Goal: Task Accomplishment & Management: Complete application form

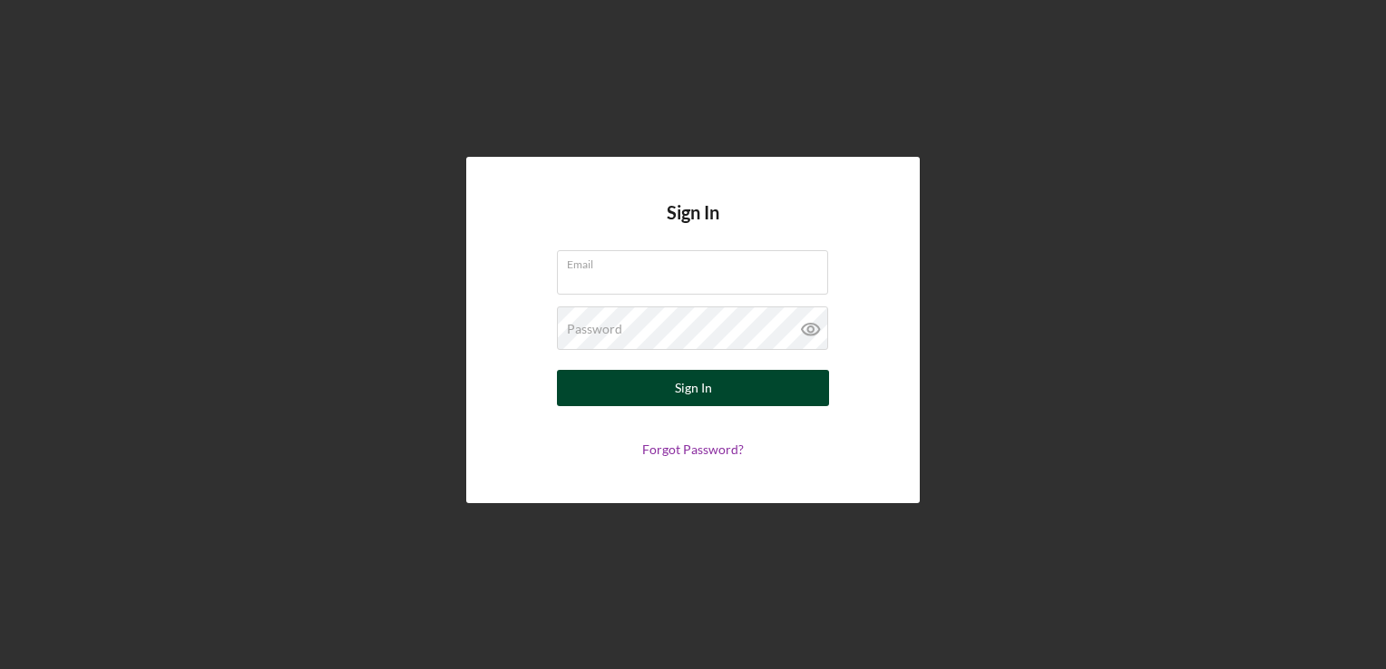
type input "[EMAIL_ADDRESS][DOMAIN_NAME]"
click at [652, 383] on button "Sign In" at bounding box center [693, 388] width 272 height 36
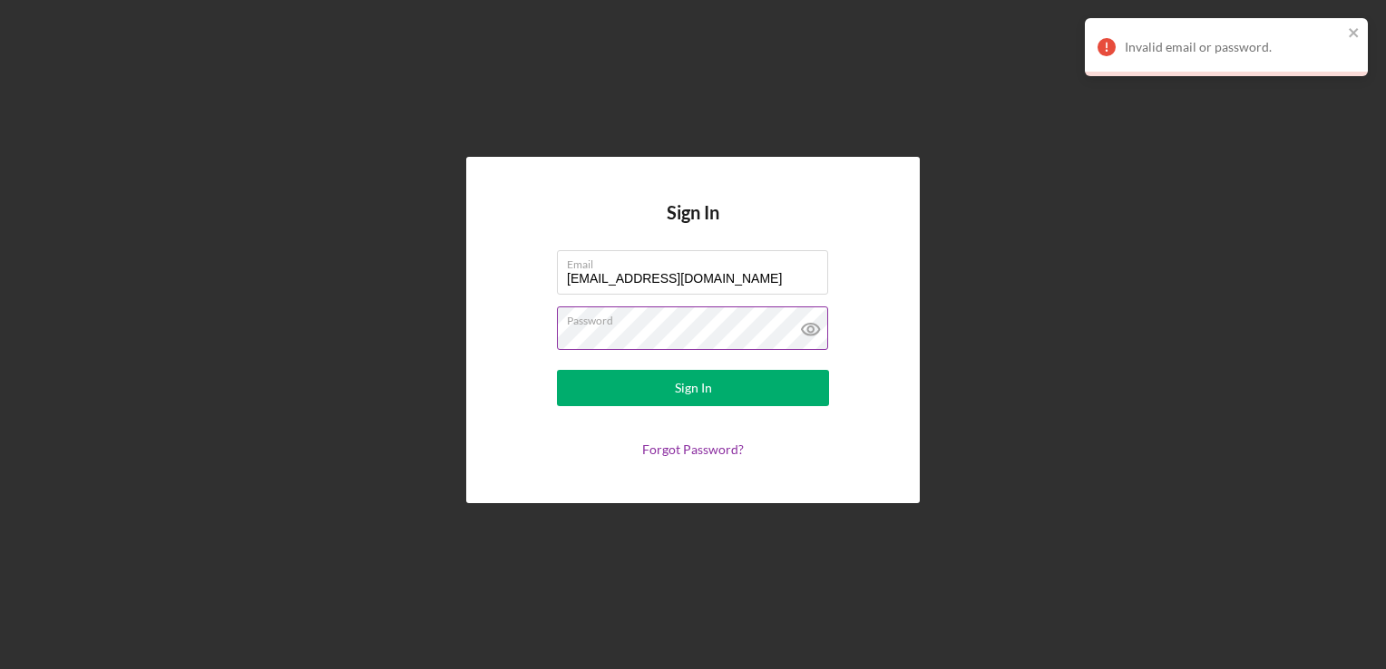
click at [815, 328] on icon at bounding box center [810, 329] width 45 height 45
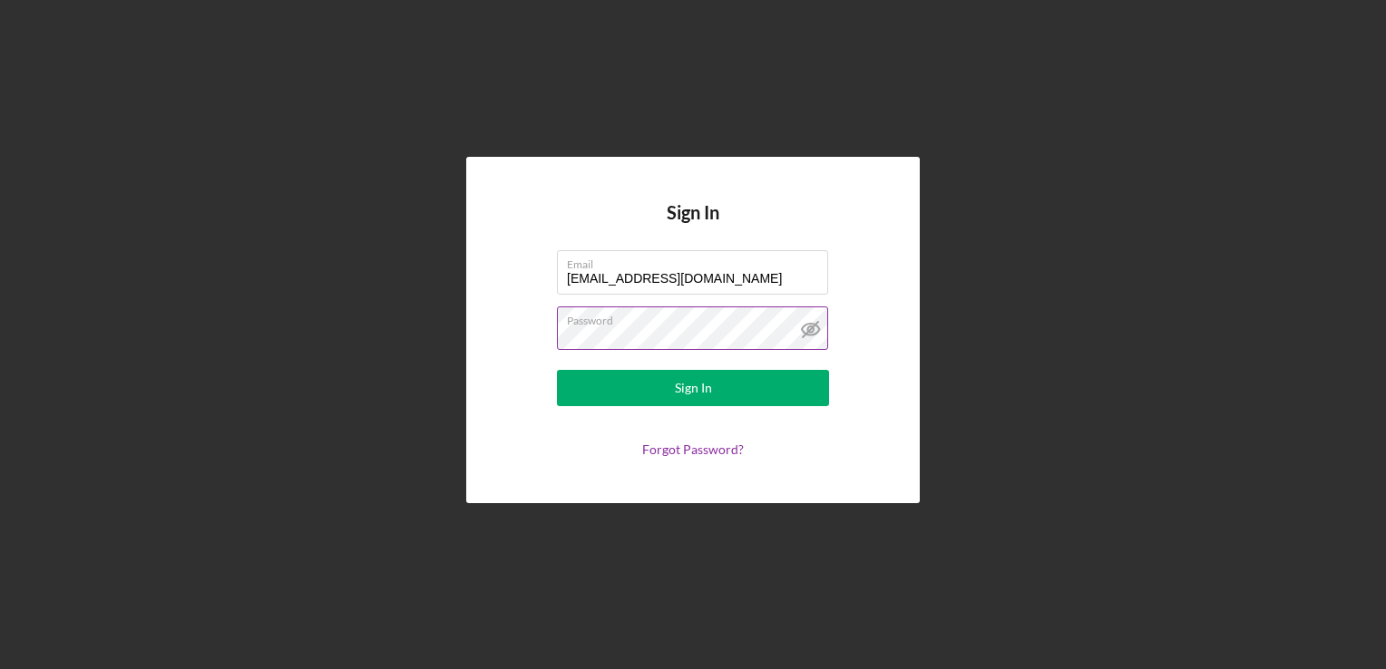
click at [557, 370] on button "Sign In" at bounding box center [693, 388] width 272 height 36
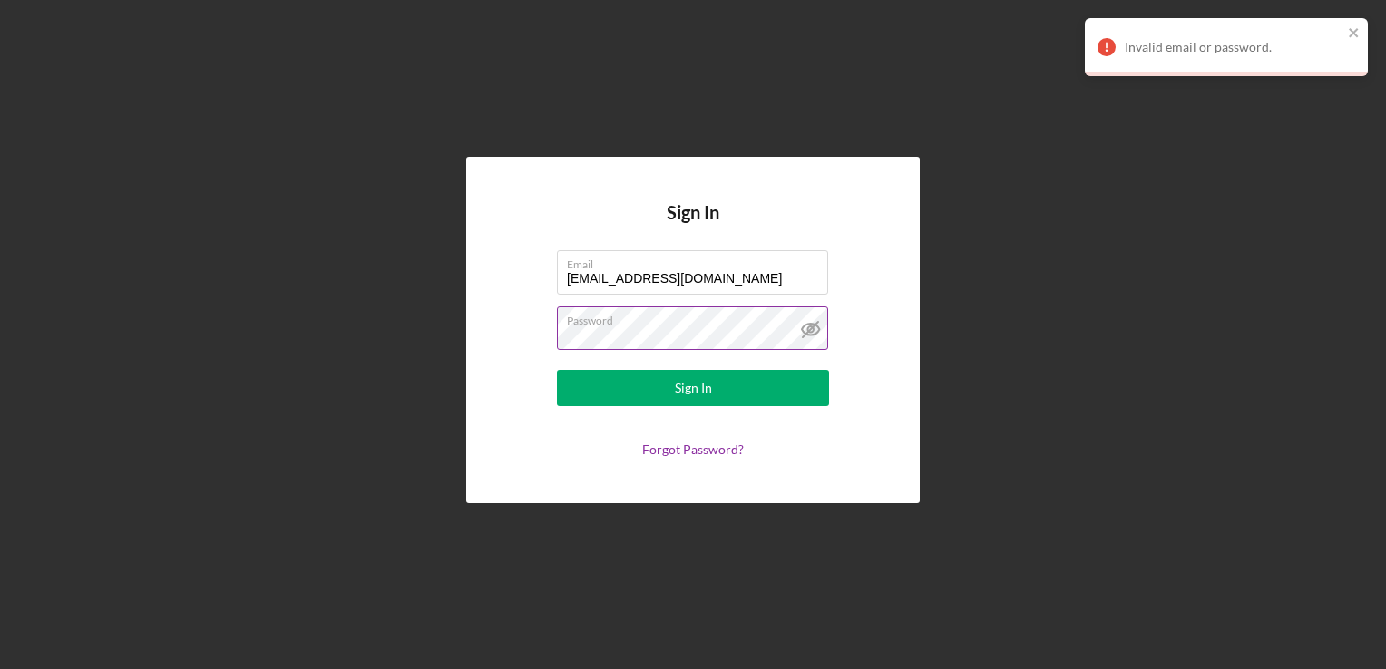
click at [557, 370] on button "Sign In" at bounding box center [693, 388] width 272 height 36
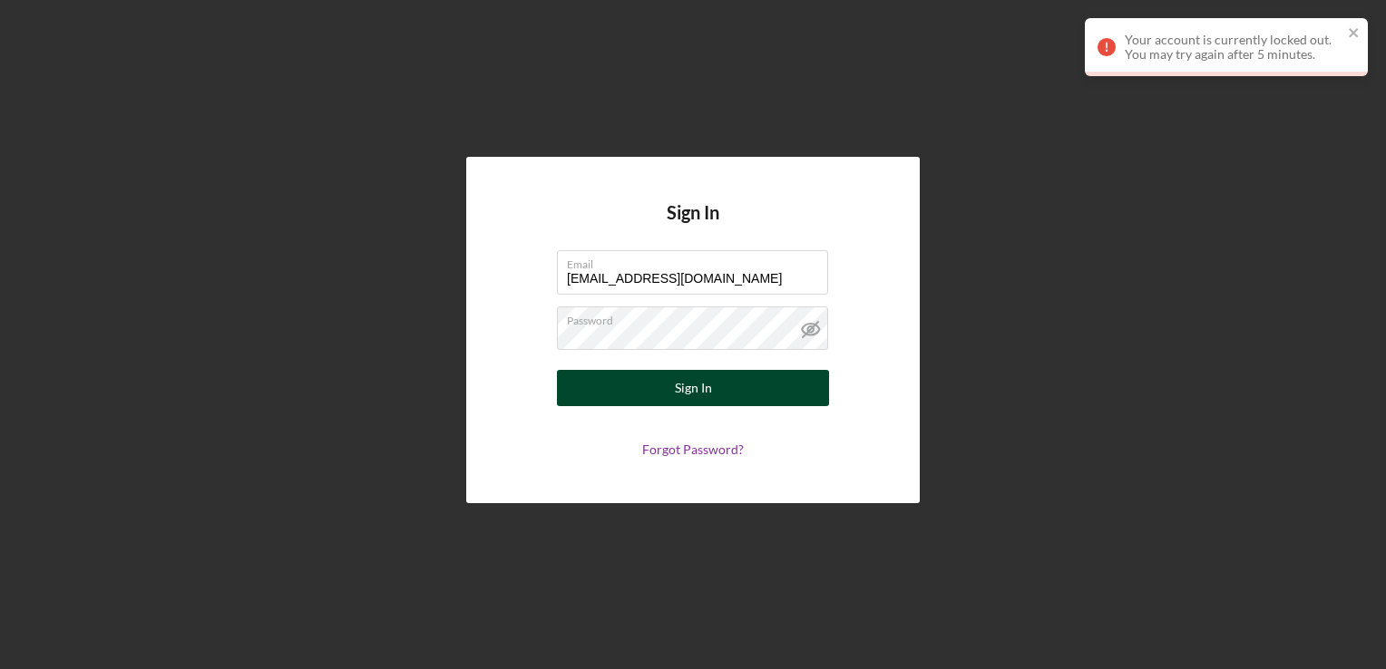
click at [646, 384] on button "Sign In" at bounding box center [693, 388] width 272 height 36
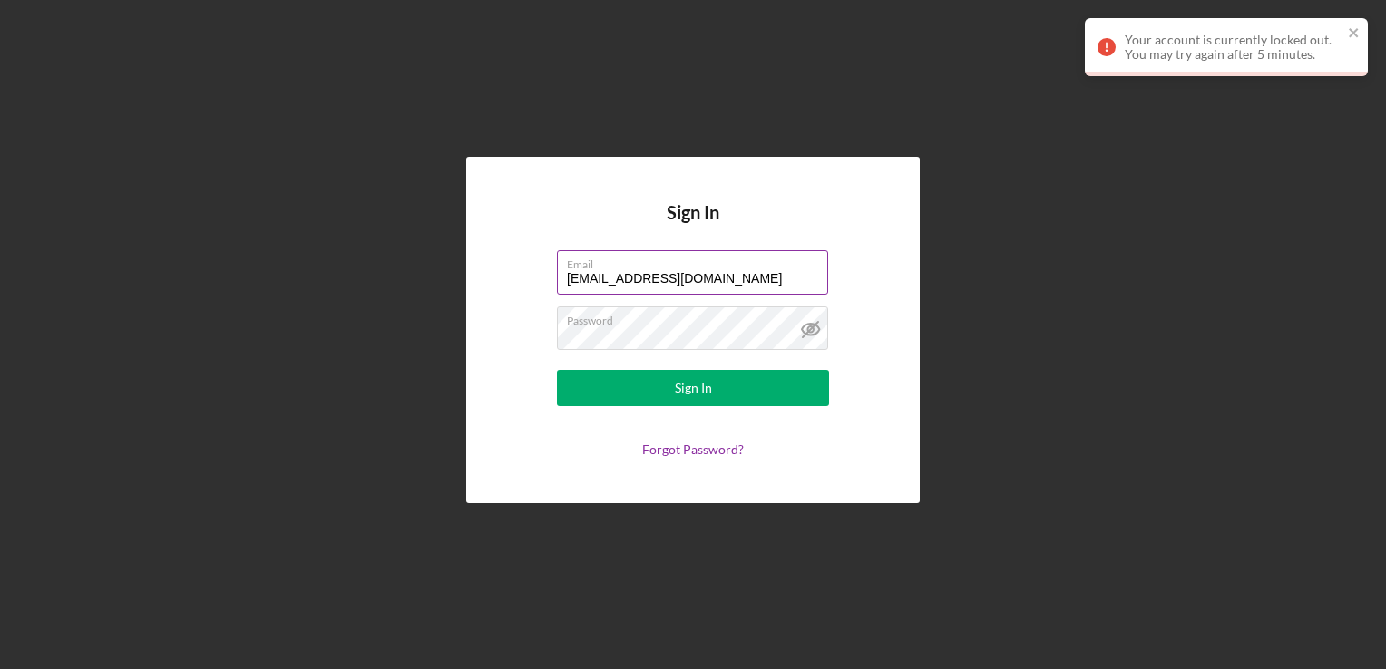
click at [591, 275] on input "jhall12232024@icloud.com" at bounding box center [692, 272] width 271 height 44
click at [1352, 28] on icon "close" at bounding box center [1354, 32] width 13 height 15
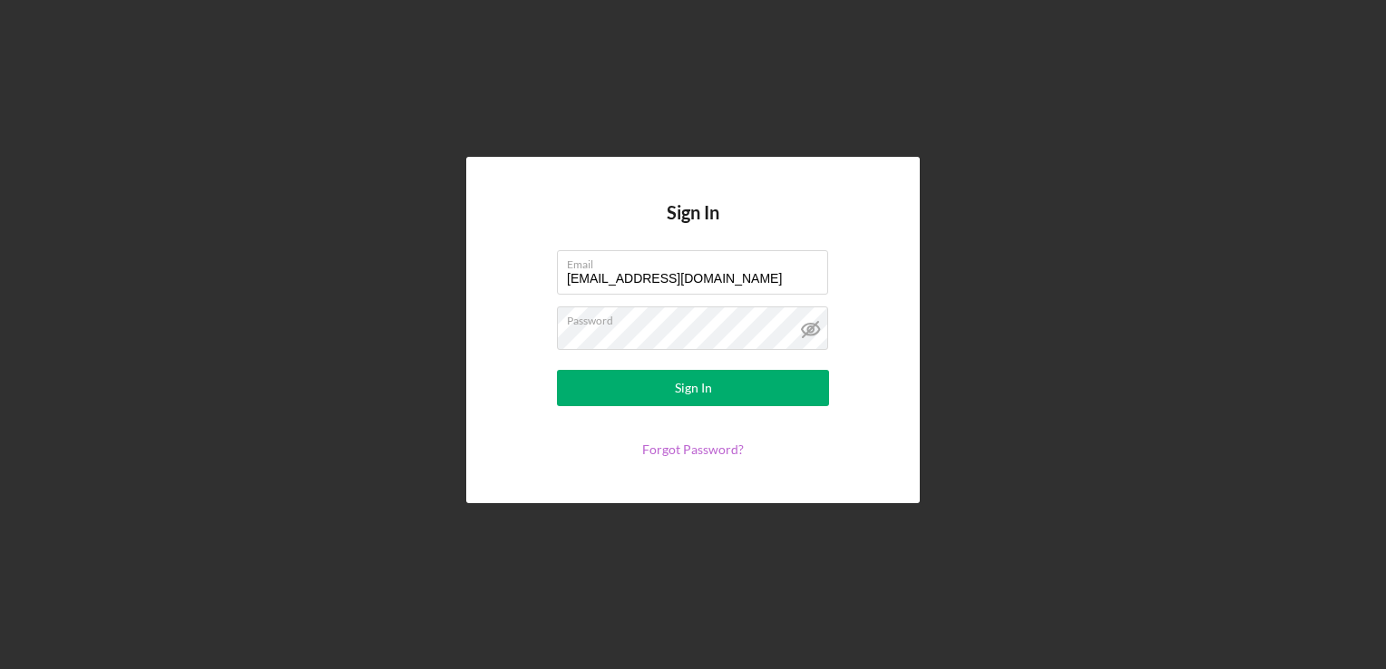
click at [692, 444] on link "Forgot Password?" at bounding box center [693, 449] width 102 height 15
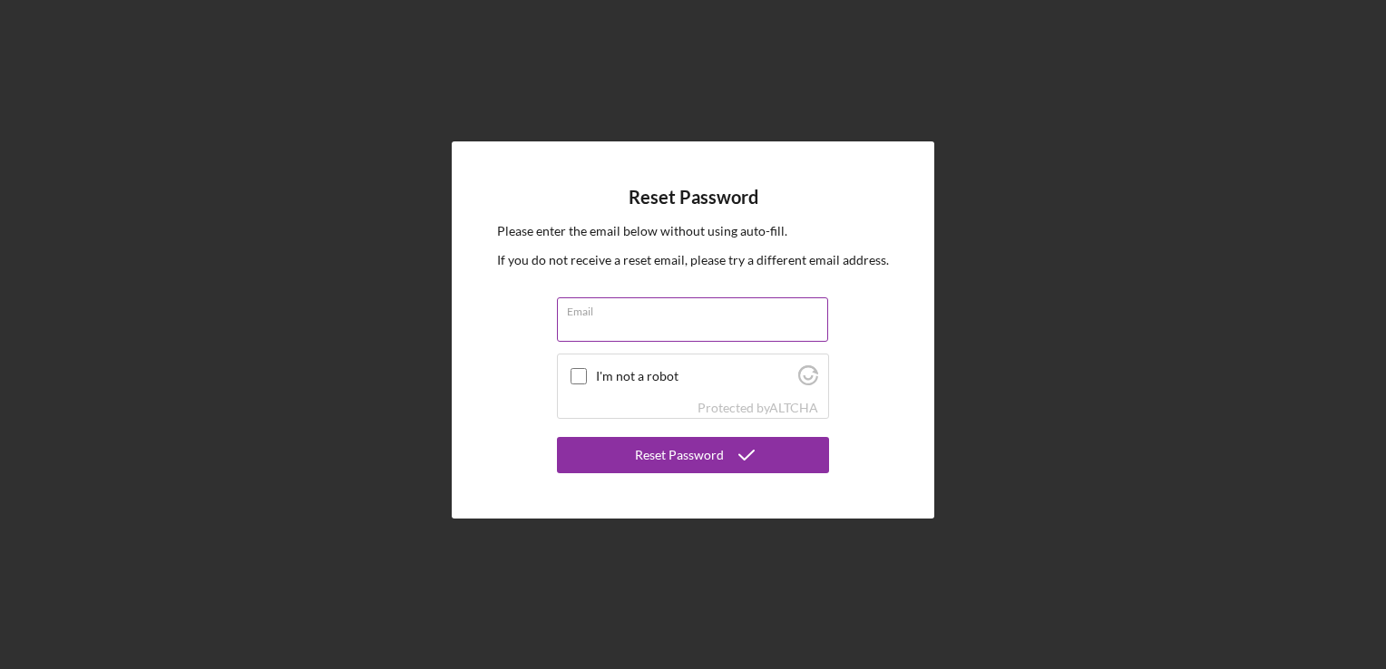
click at [590, 333] on input "Email" at bounding box center [692, 320] width 271 height 44
type input "jhall12232024@icloud.com"
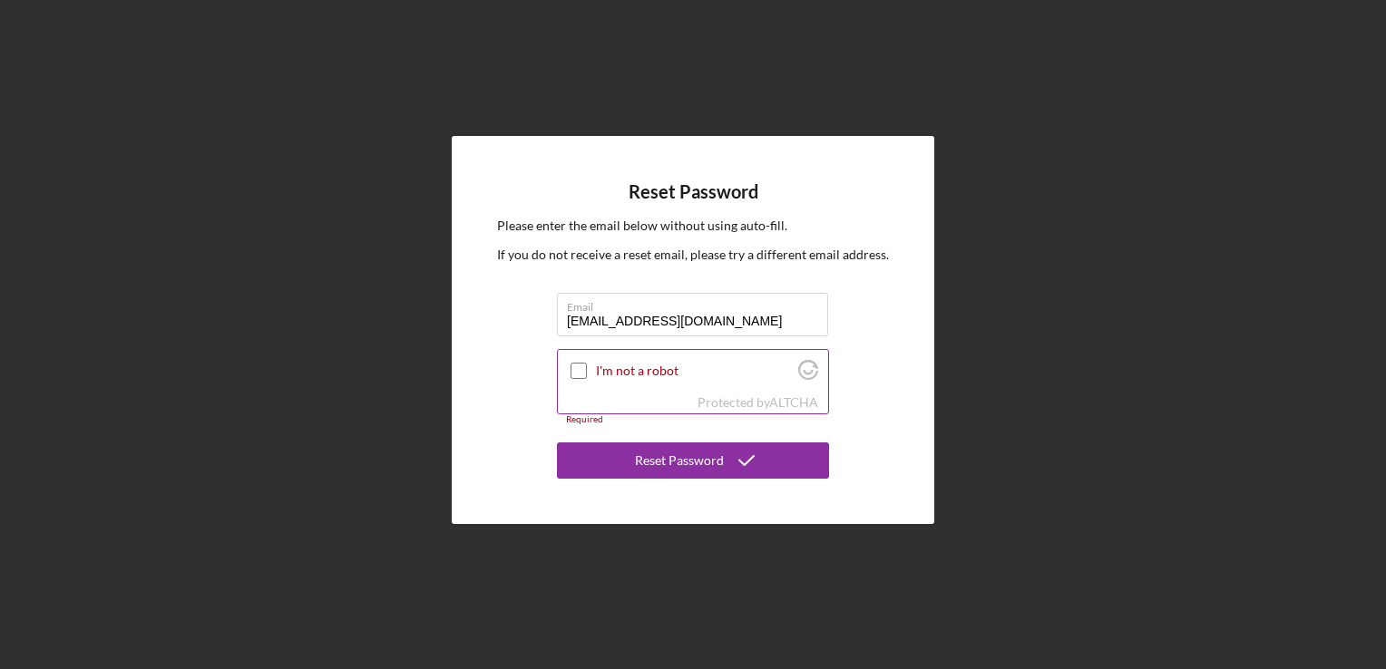
click at [578, 367] on input "I'm not a robot" at bounding box center [579, 371] width 16 height 16
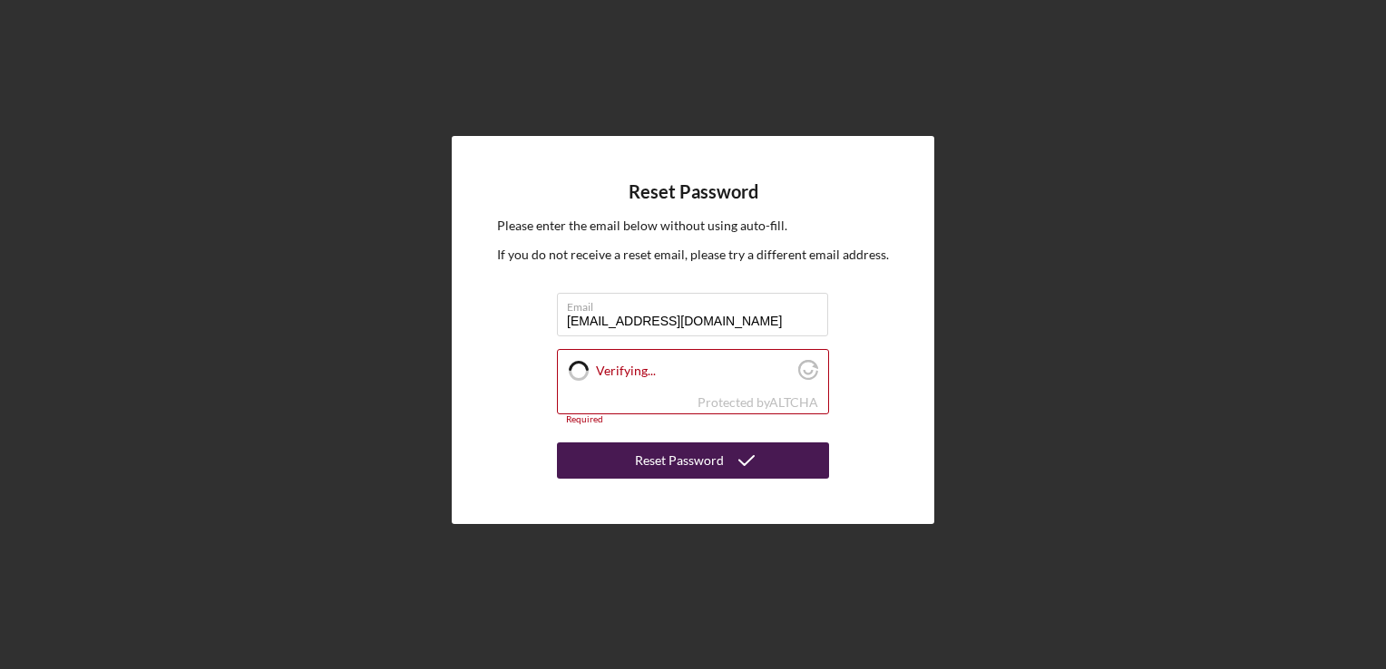
checkbox input "true"
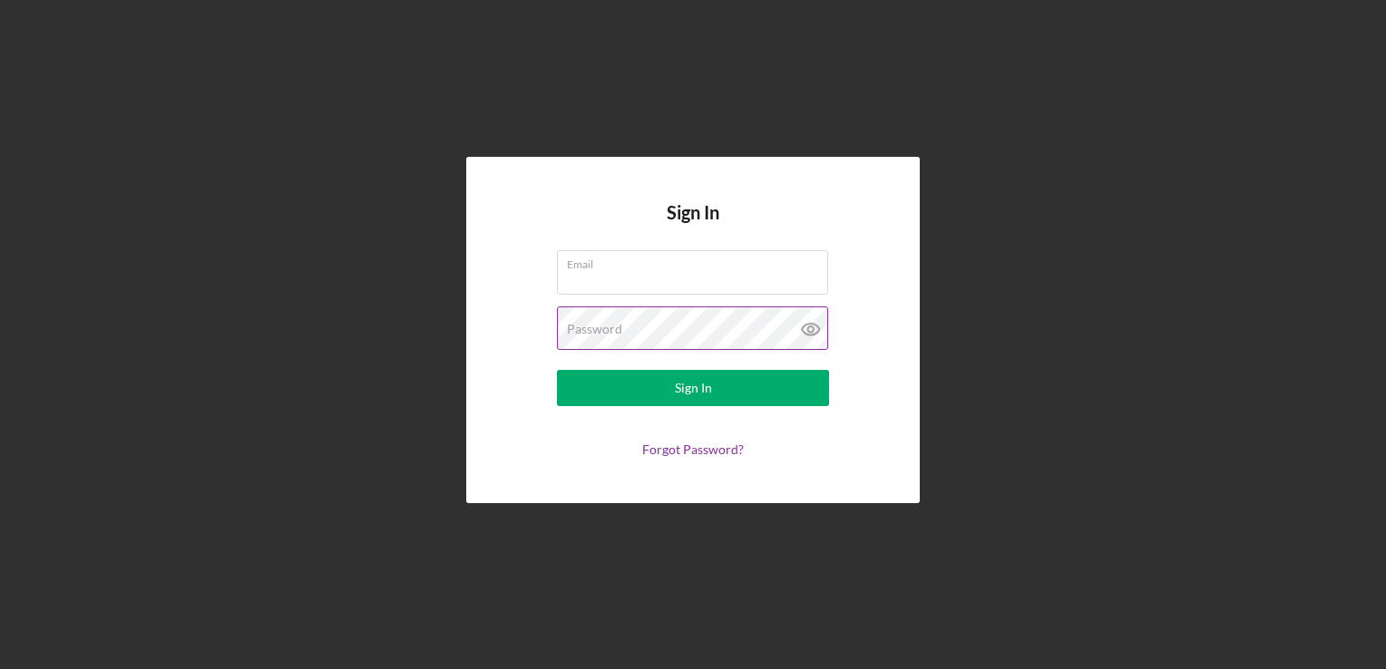
type input "[EMAIL_ADDRESS][DOMAIN_NAME]"
click at [809, 325] on icon at bounding box center [810, 329] width 45 height 45
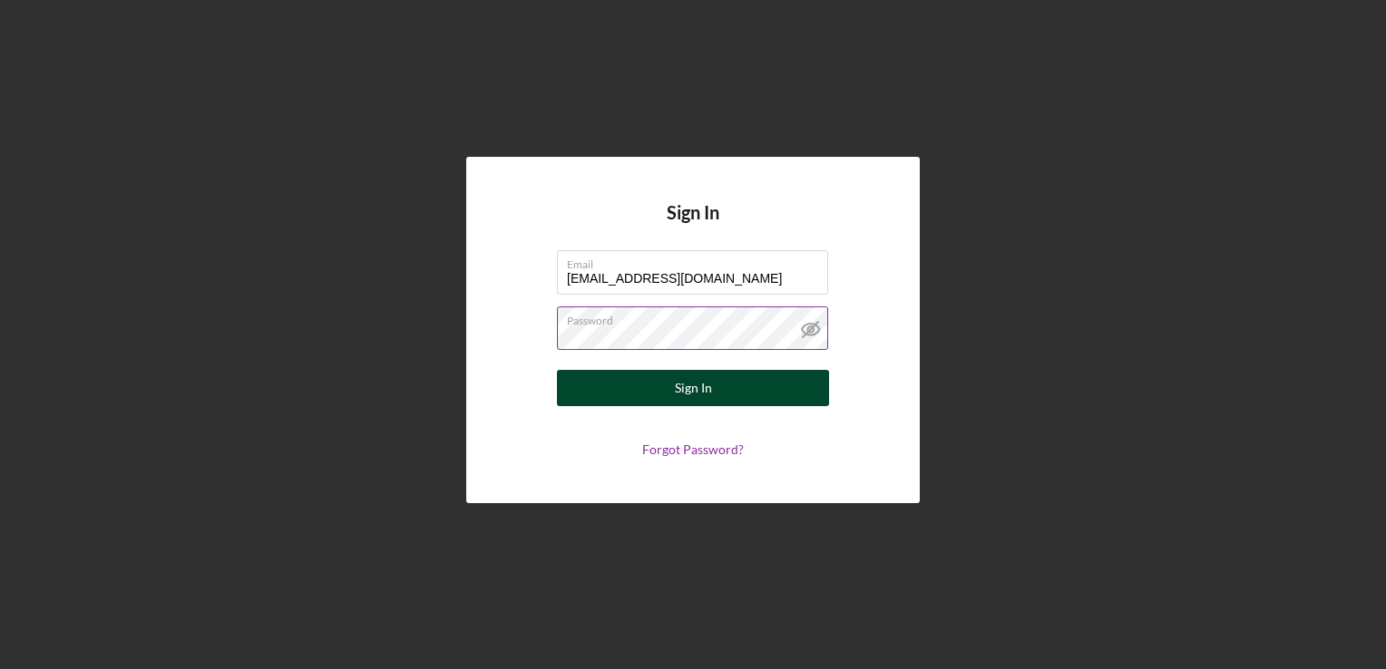
click at [649, 387] on button "Sign In" at bounding box center [693, 388] width 272 height 36
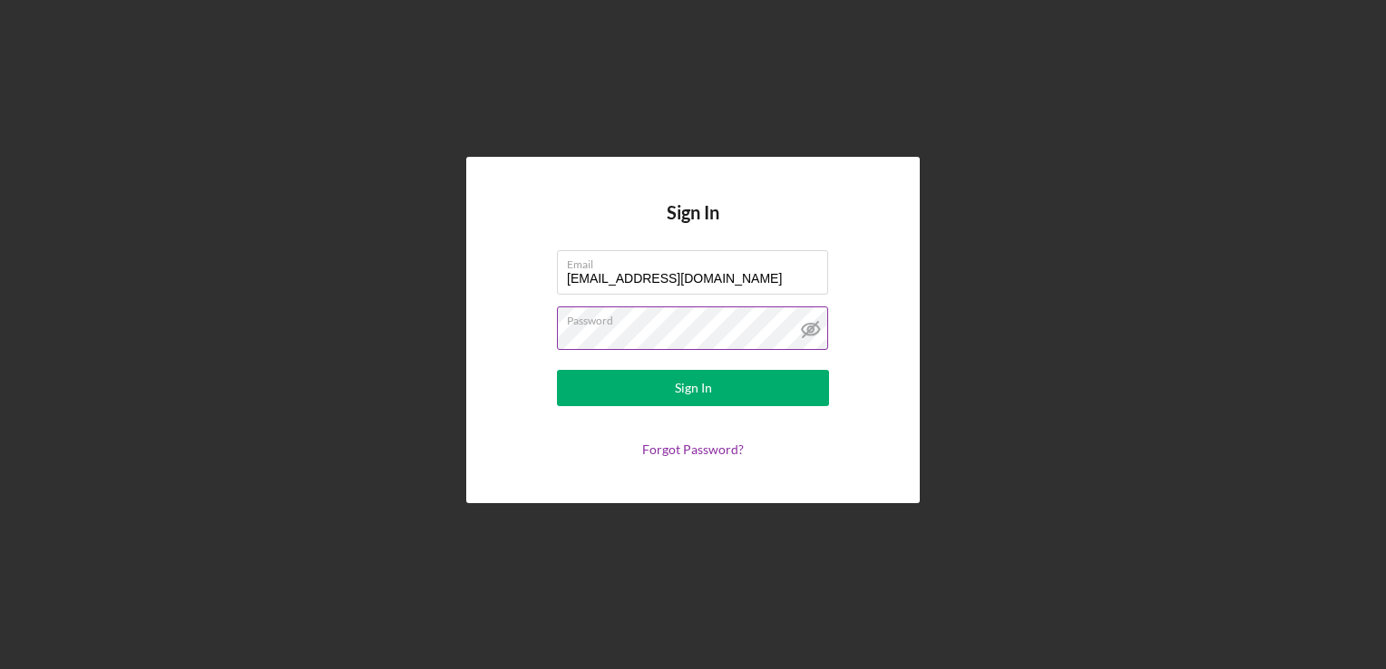
click at [745, 414] on form "Email jhall12232024@icloud.com Password Sign In Forgot Password?" at bounding box center [693, 353] width 363 height 207
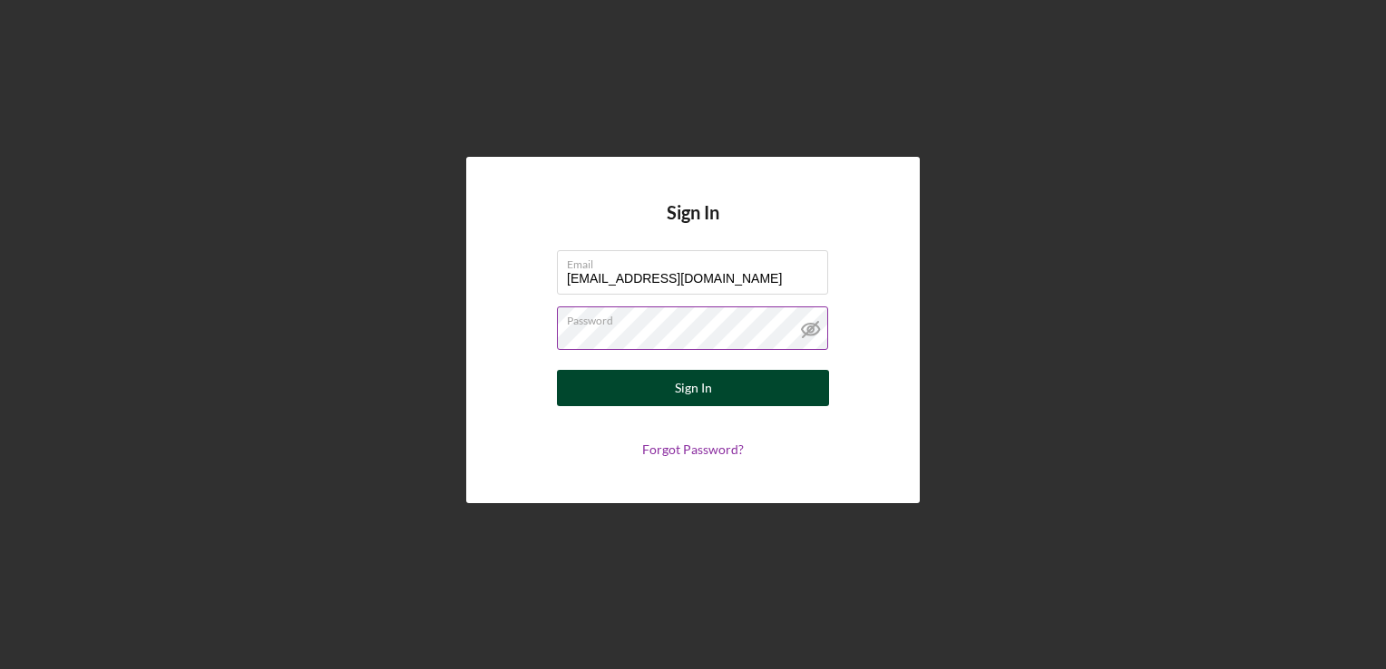
click at [717, 385] on button "Sign In" at bounding box center [693, 388] width 272 height 36
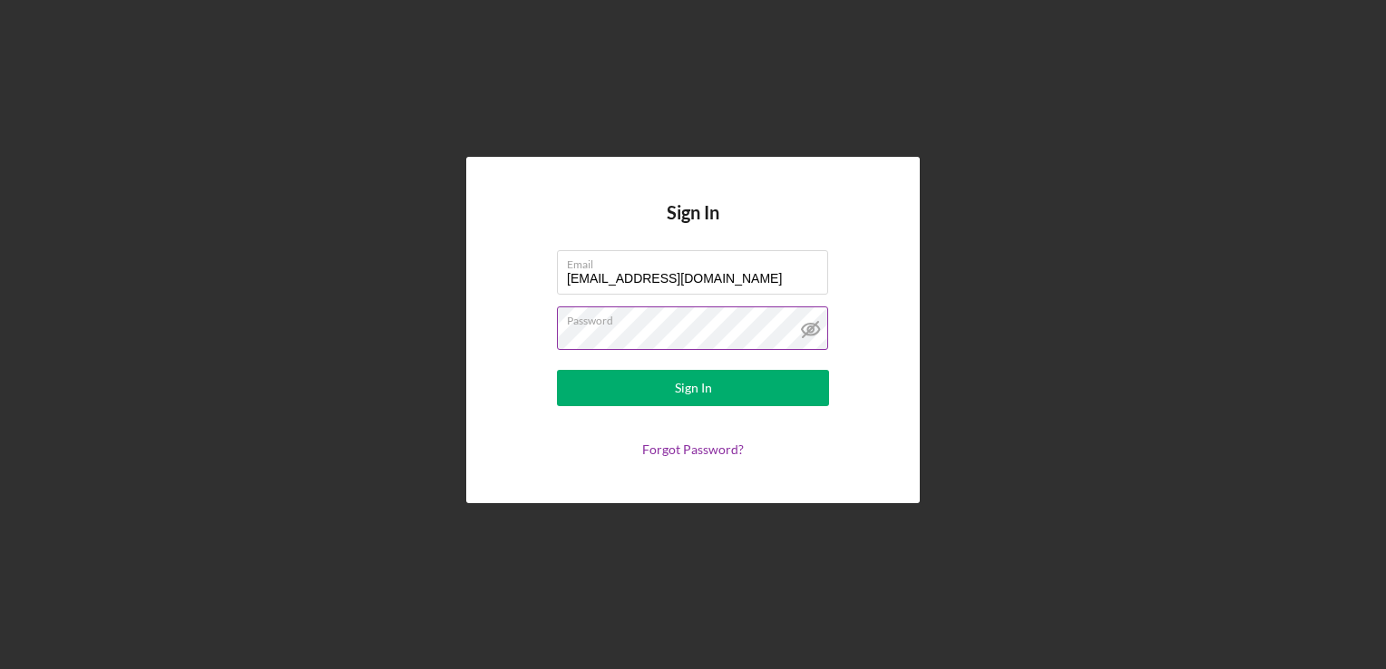
click at [726, 382] on button "Sign In" at bounding box center [693, 388] width 272 height 36
click at [557, 370] on button "Sign In" at bounding box center [693, 388] width 272 height 36
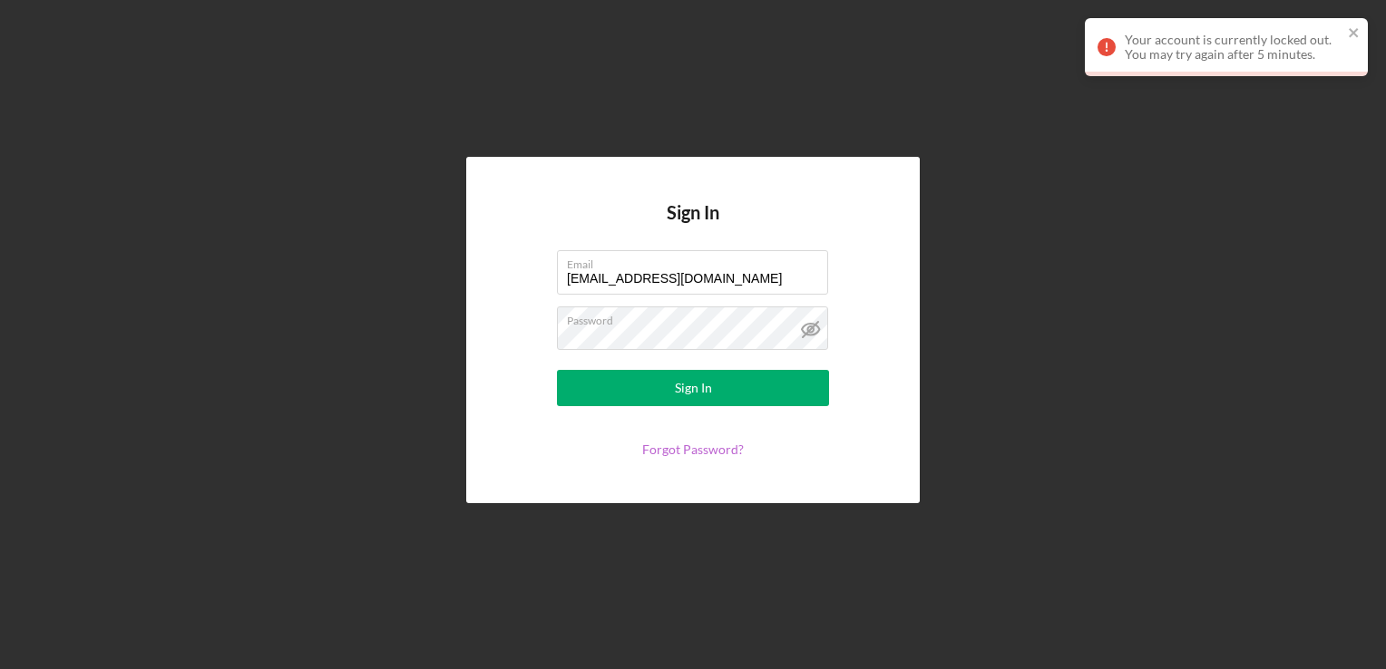
click at [701, 449] on link "Forgot Password?" at bounding box center [693, 449] width 102 height 15
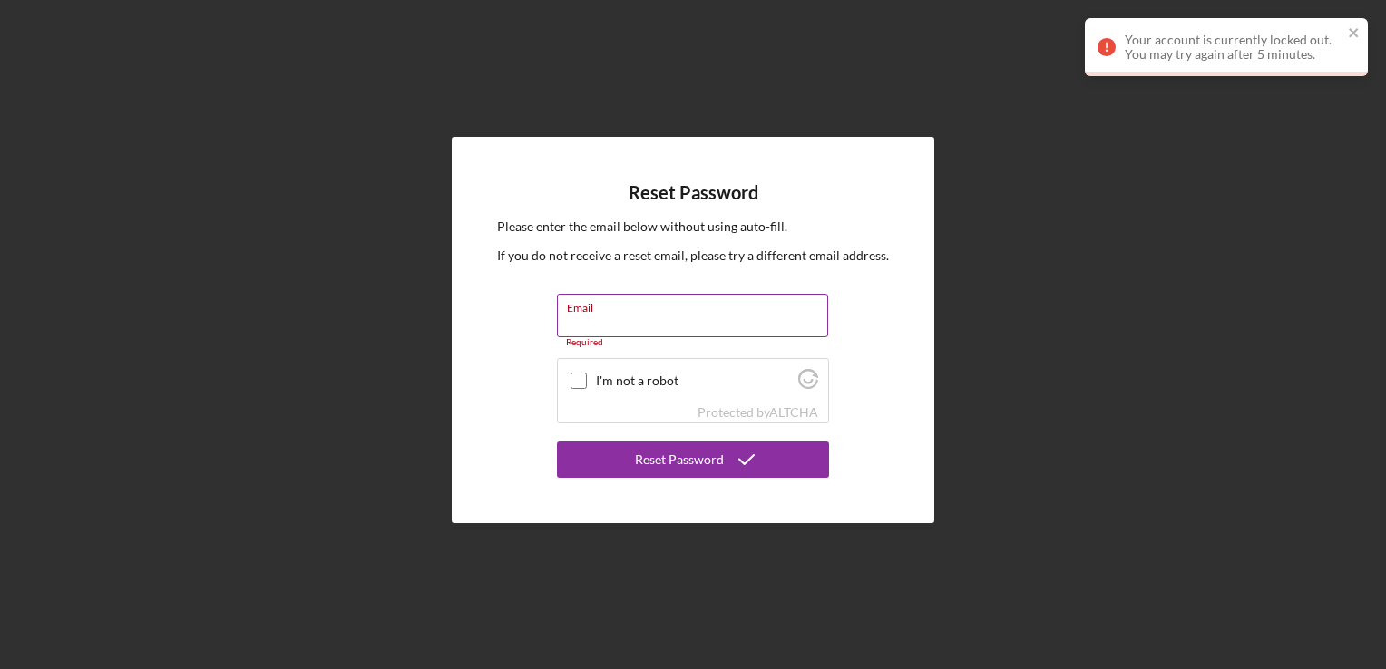
click at [622, 319] on input "Email" at bounding box center [692, 316] width 271 height 44
type input "[EMAIL_ADDRESS][DOMAIN_NAME]"
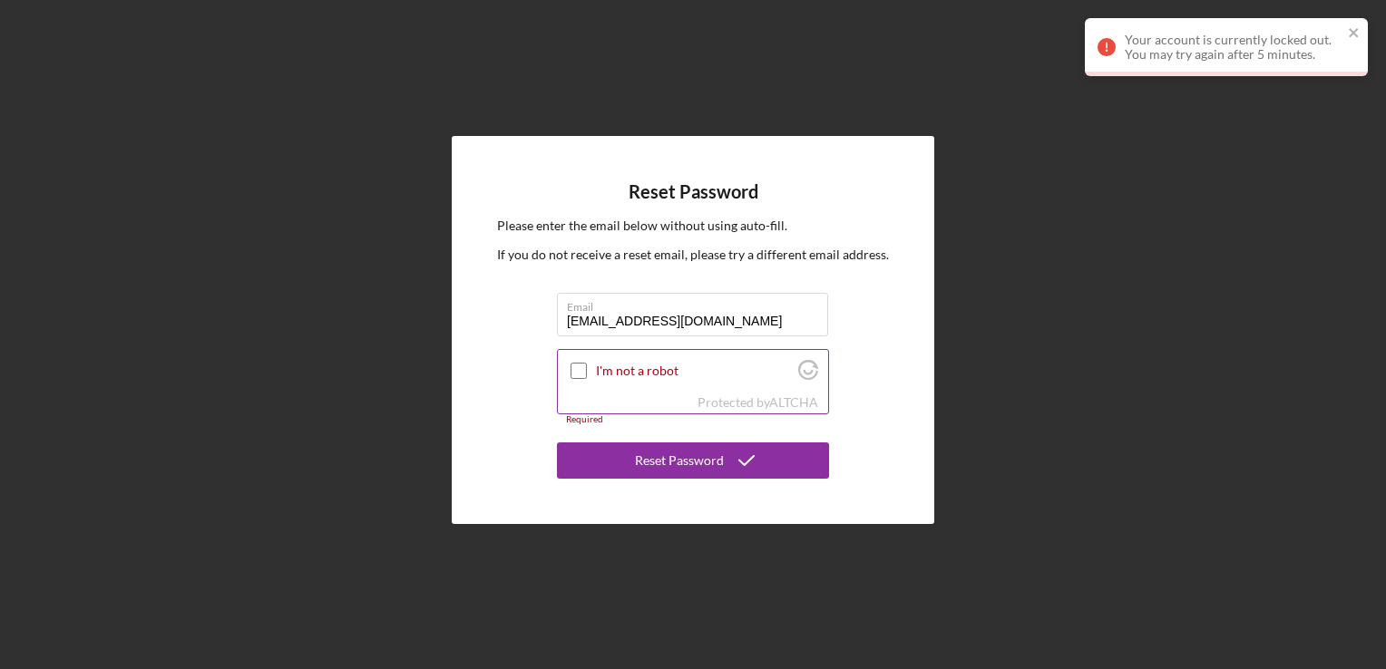
click at [572, 365] on input "I'm not a robot" at bounding box center [579, 371] width 16 height 16
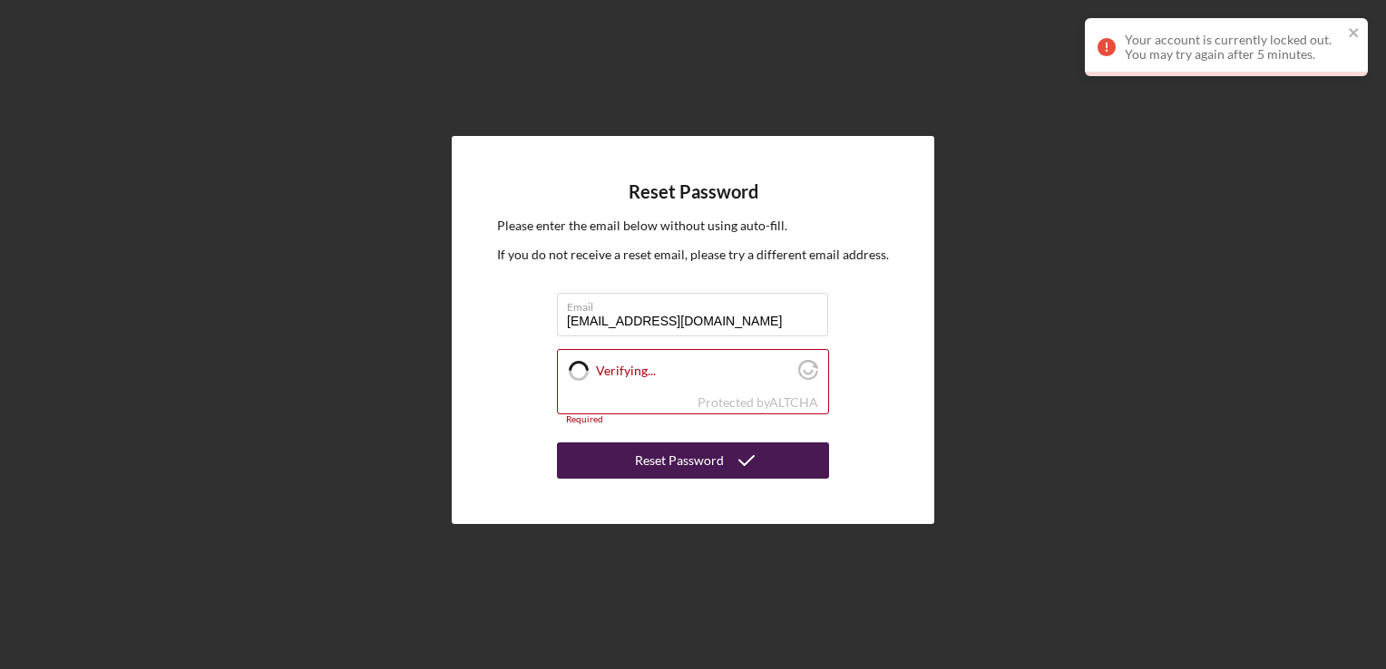
checkbox input "true"
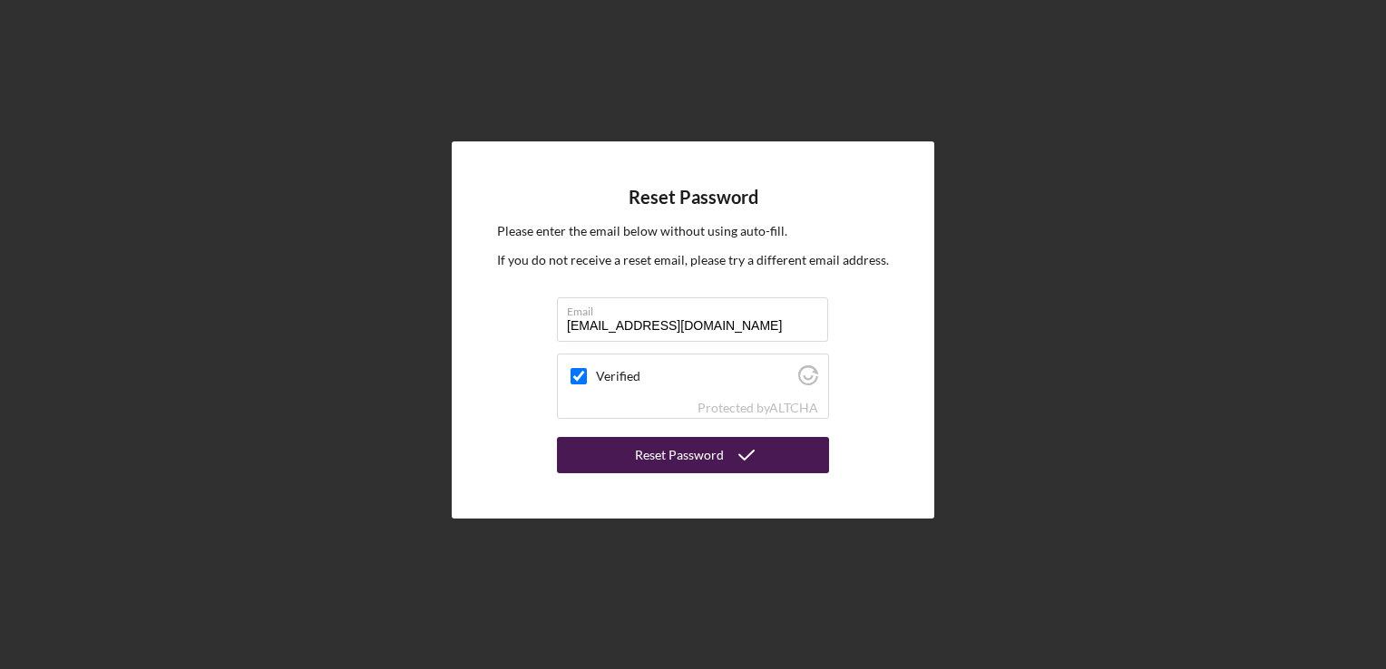
click at [635, 464] on button "Reset Password" at bounding box center [693, 455] width 272 height 36
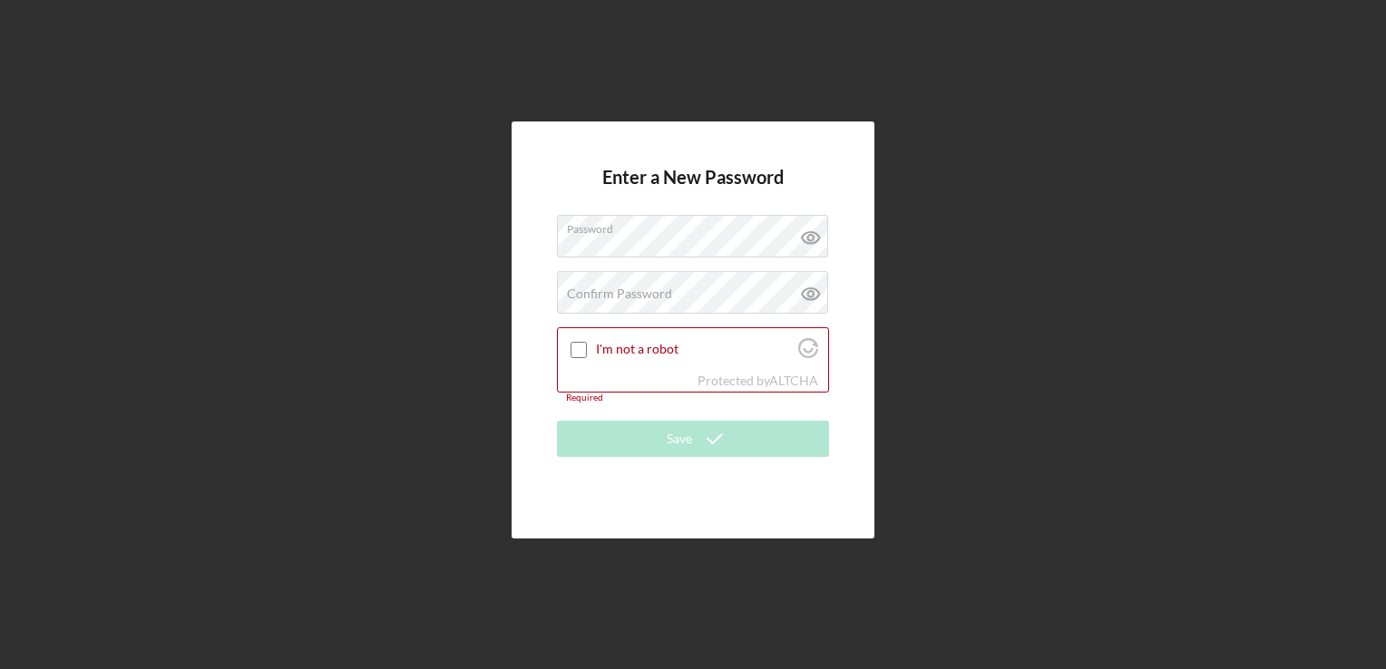
click at [1095, 361] on div "Enter a New Password Password Confirm Password Passwords do not match. I'm not …" at bounding box center [693, 330] width 1368 height 660
click at [813, 238] on icon at bounding box center [809, 237] width 5 height 5
click at [622, 299] on label "Confirm Password" at bounding box center [619, 294] width 105 height 15
click at [788, 296] on icon at bounding box center [810, 293] width 45 height 45
click at [580, 346] on input "I'm not a robot" at bounding box center [579, 350] width 16 height 16
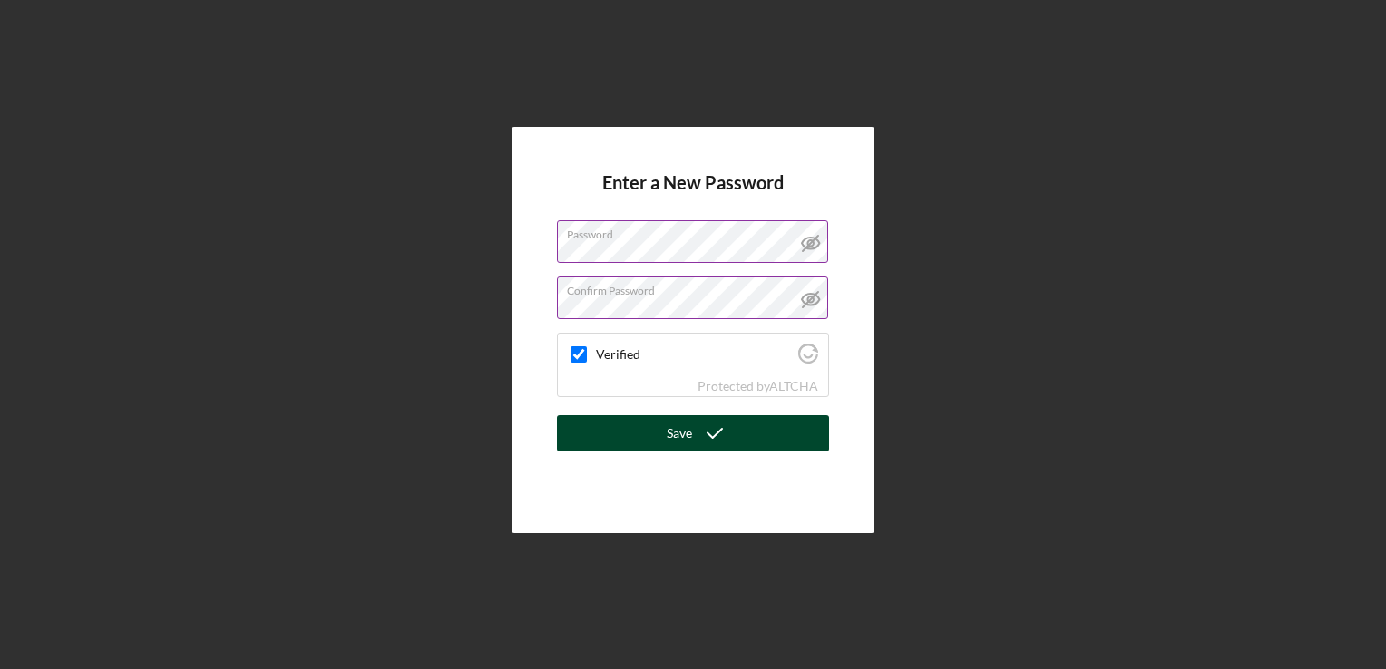
click at [671, 444] on div "Save" at bounding box center [679, 433] width 25 height 36
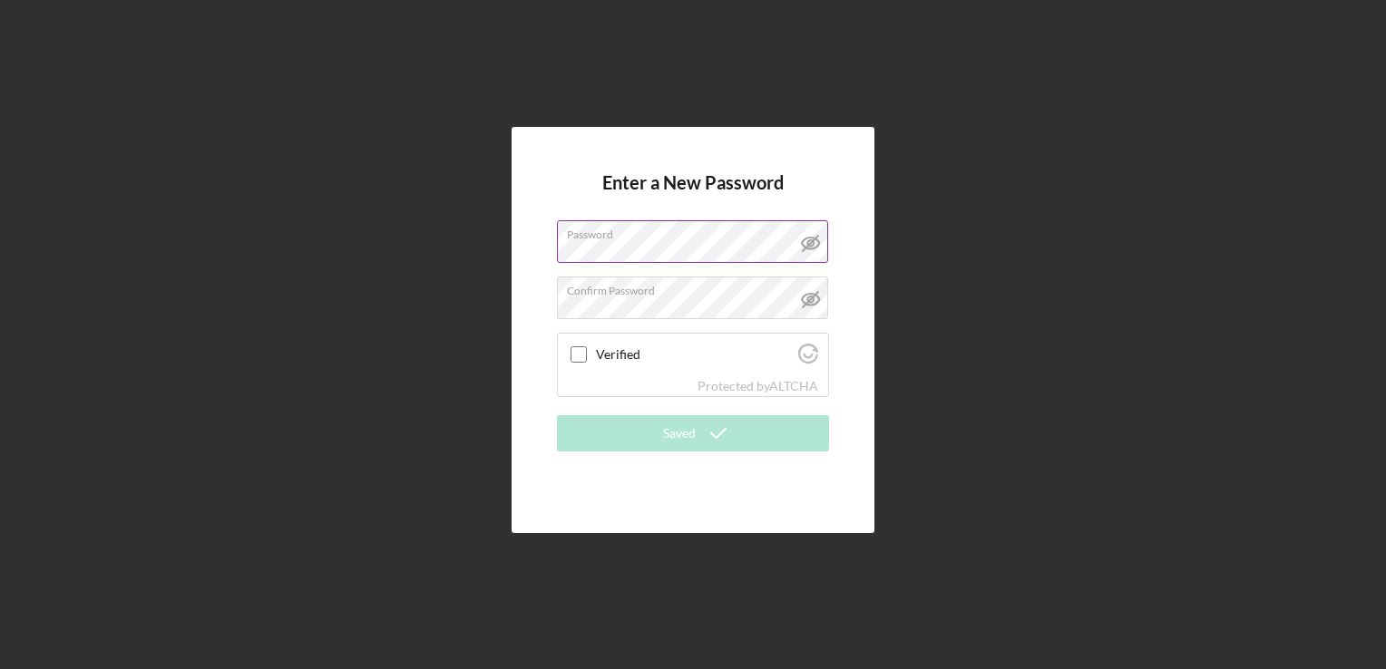
checkbox input "true"
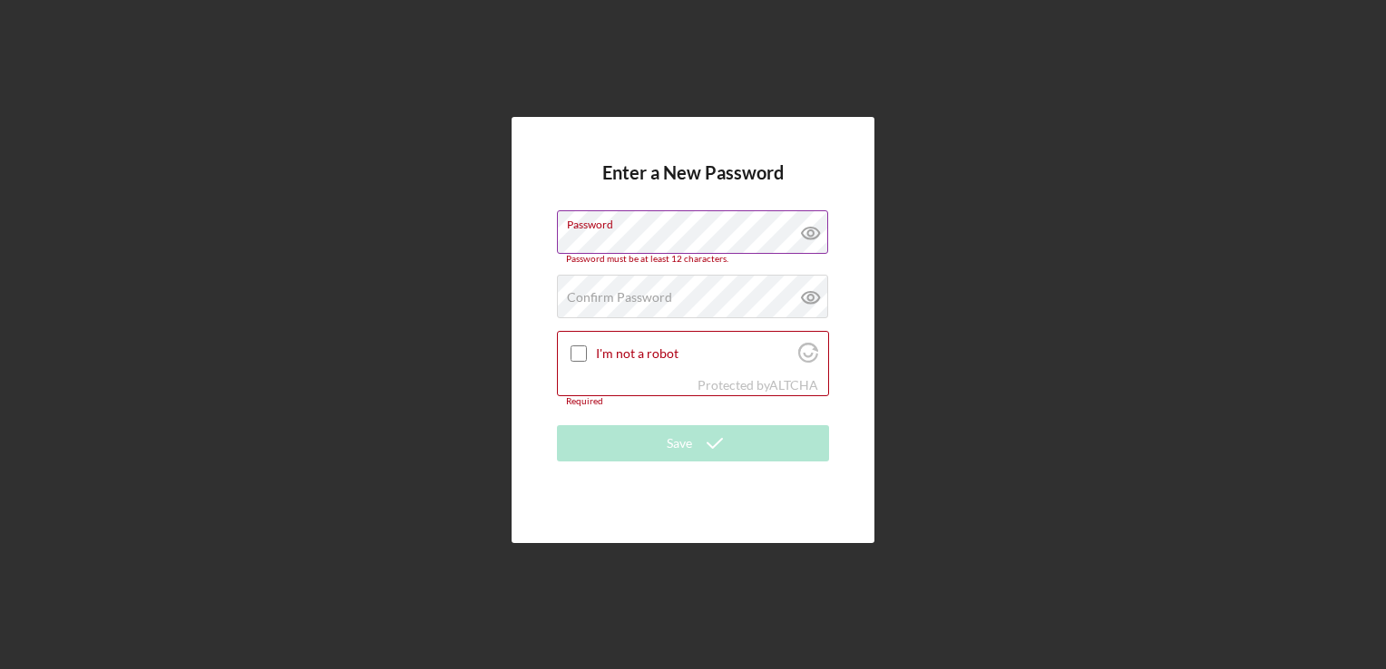
click at [813, 232] on g at bounding box center [810, 234] width 17 height 12
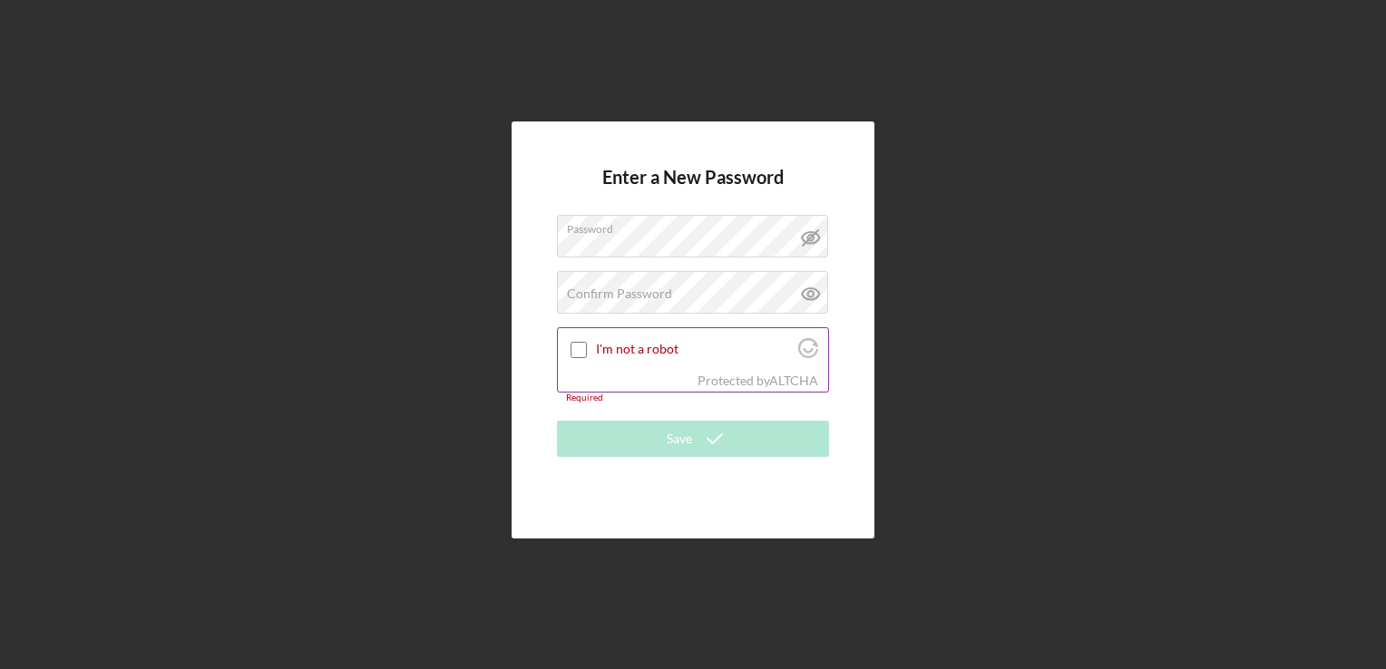
click at [624, 383] on div "Protected by [PERSON_NAME]" at bounding box center [693, 381] width 270 height 20
click at [597, 294] on label "Confirm Password" at bounding box center [619, 294] width 105 height 15
click at [581, 348] on input "I'm not a robot" at bounding box center [579, 350] width 16 height 16
checkbox input "true"
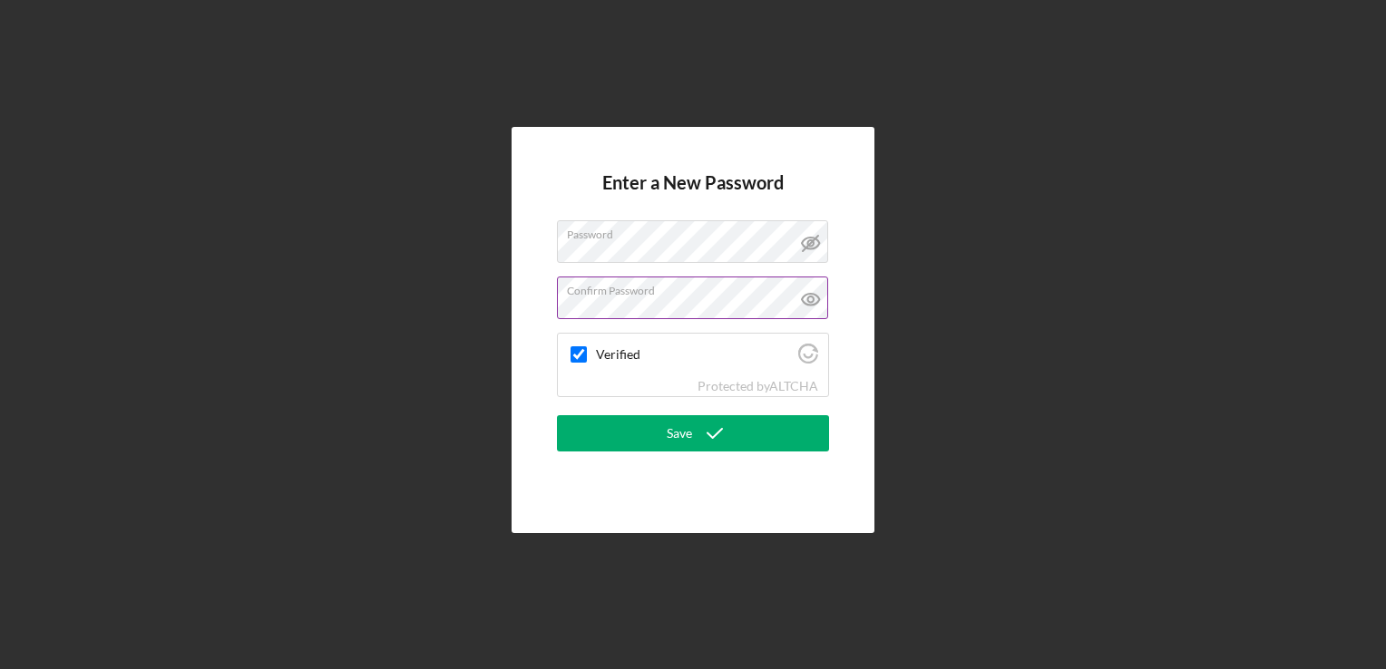
click at [805, 299] on icon at bounding box center [810, 299] width 45 height 45
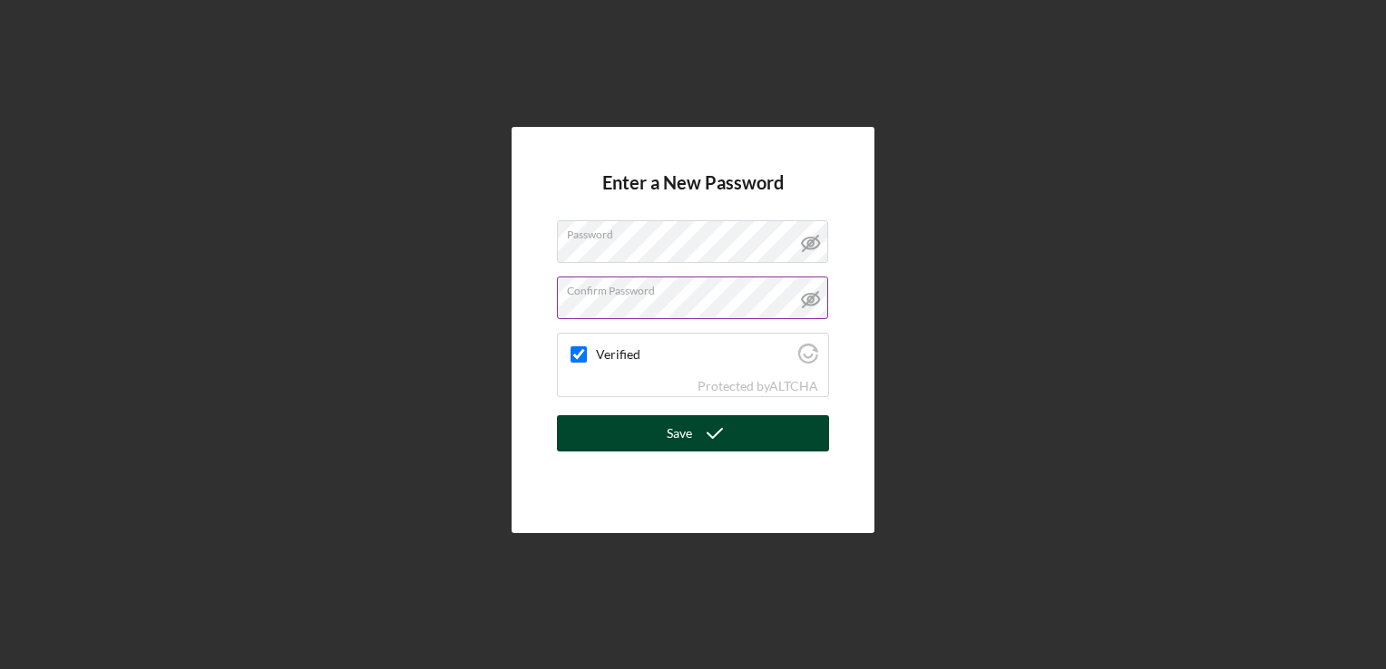
click at [679, 432] on div "Save" at bounding box center [679, 433] width 25 height 36
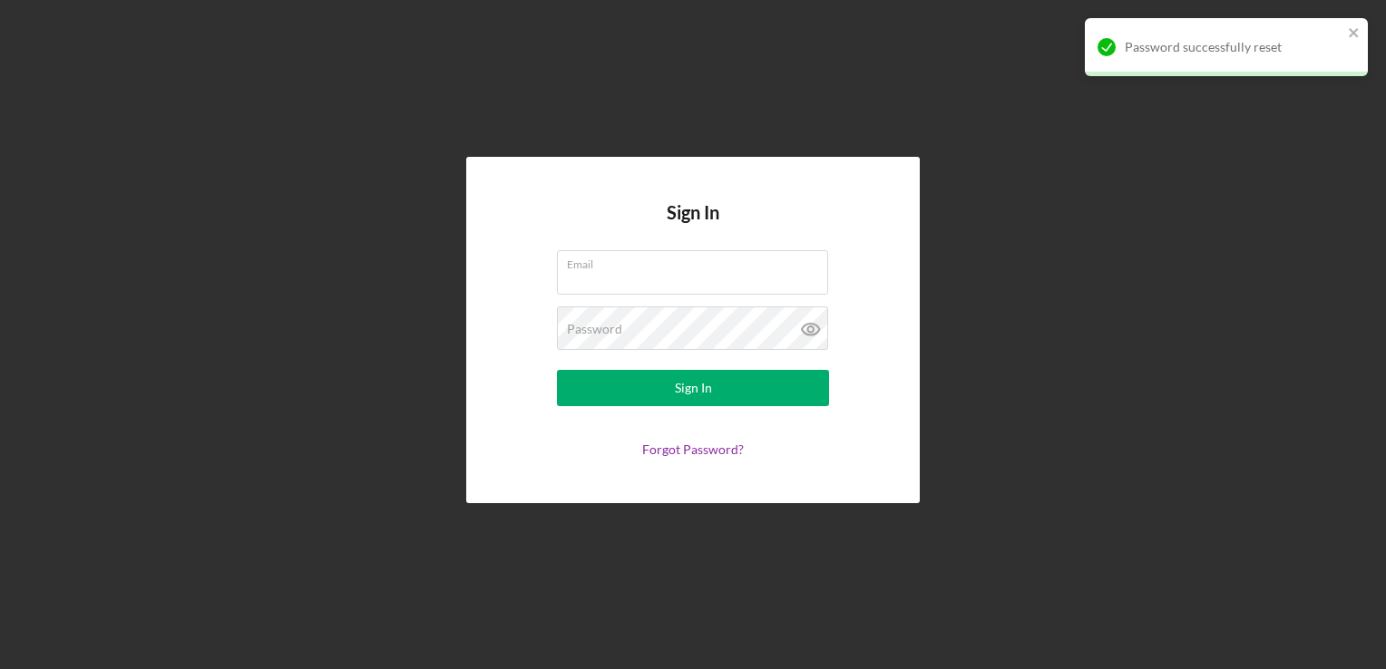
type input "[EMAIL_ADDRESS][DOMAIN_NAME]"
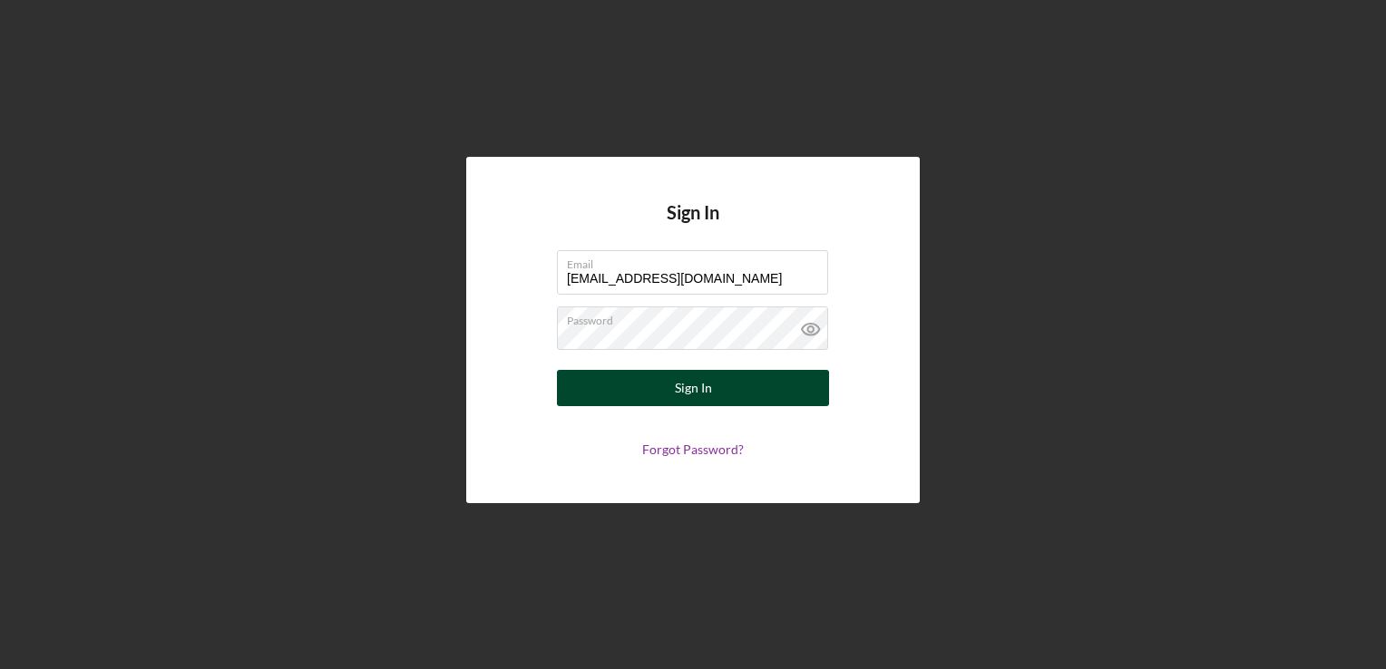
click at [752, 386] on button "Sign In" at bounding box center [693, 388] width 272 height 36
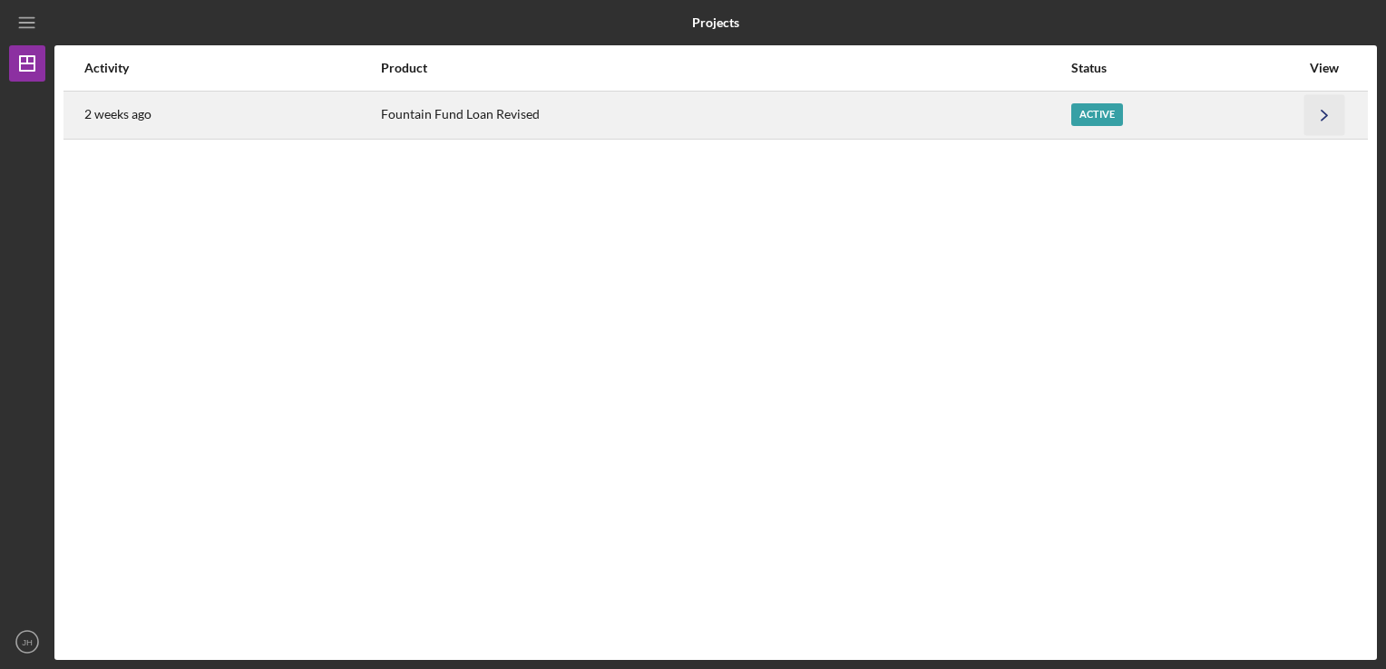
click at [1311, 106] on icon "Icon/Navigate" at bounding box center [1324, 114] width 41 height 41
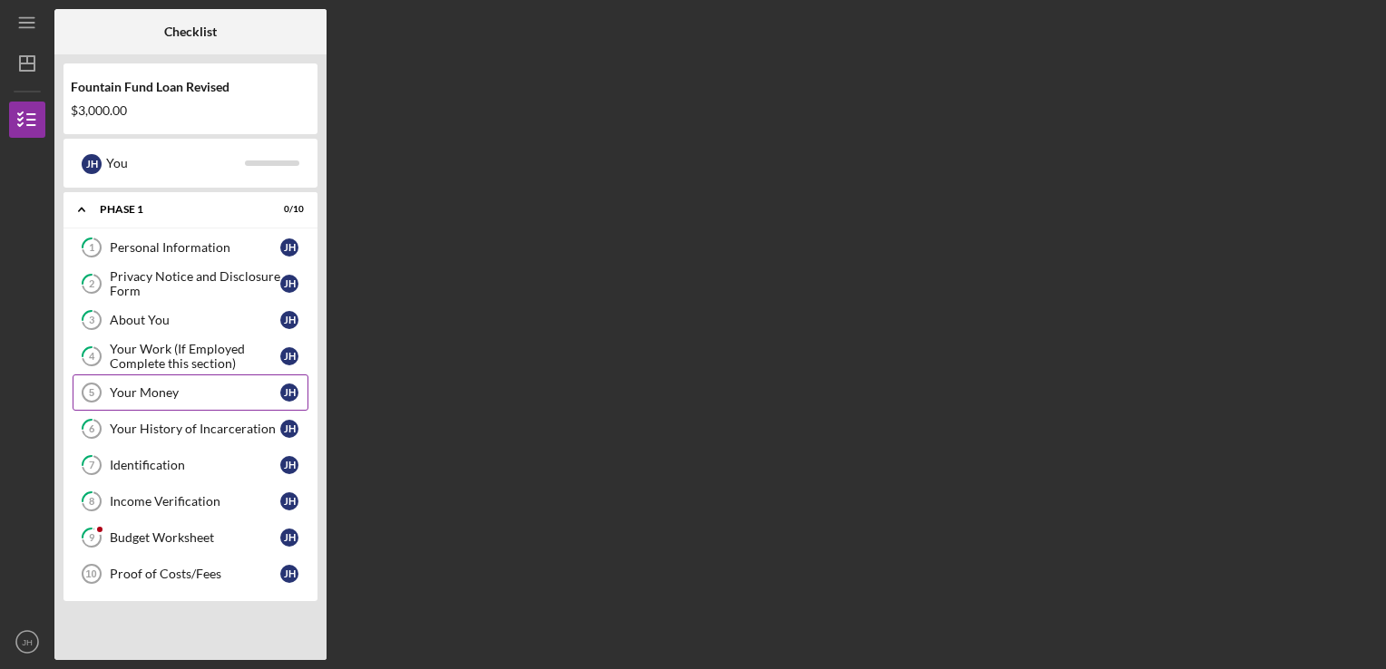
click at [164, 388] on div "Your Money" at bounding box center [195, 393] width 171 height 15
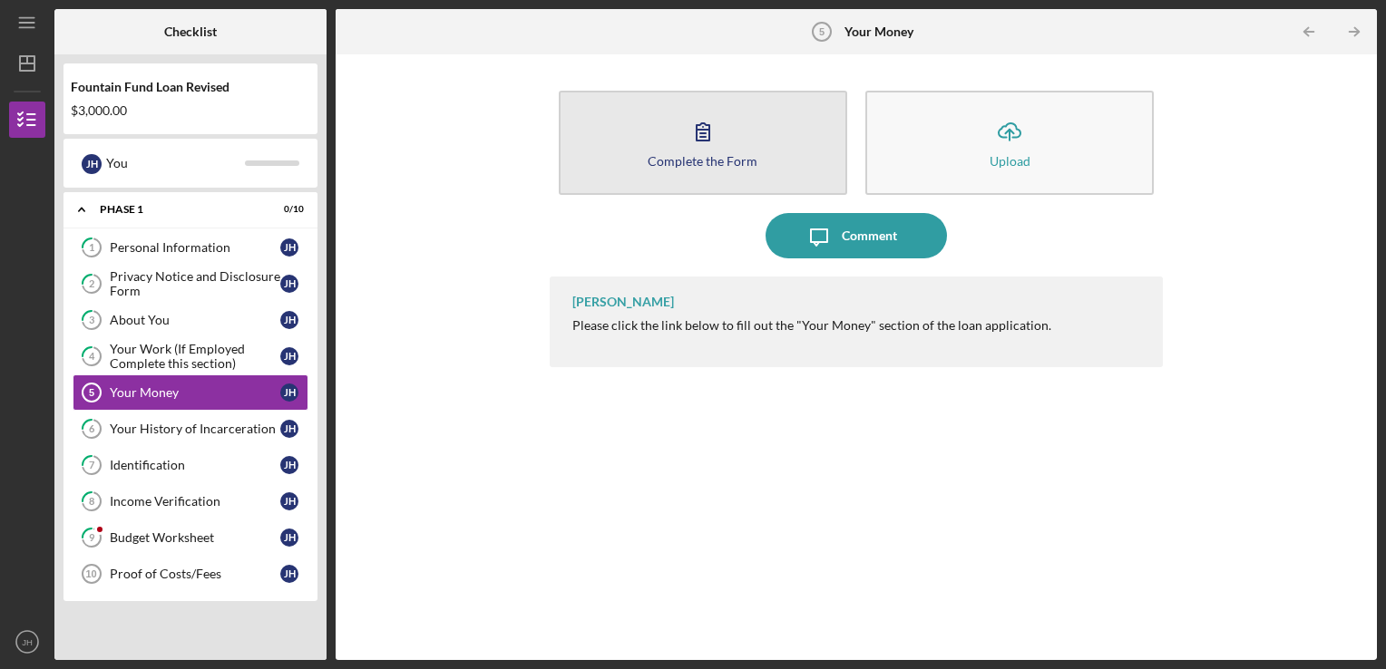
click at [692, 141] on icon "button" at bounding box center [702, 131] width 45 height 45
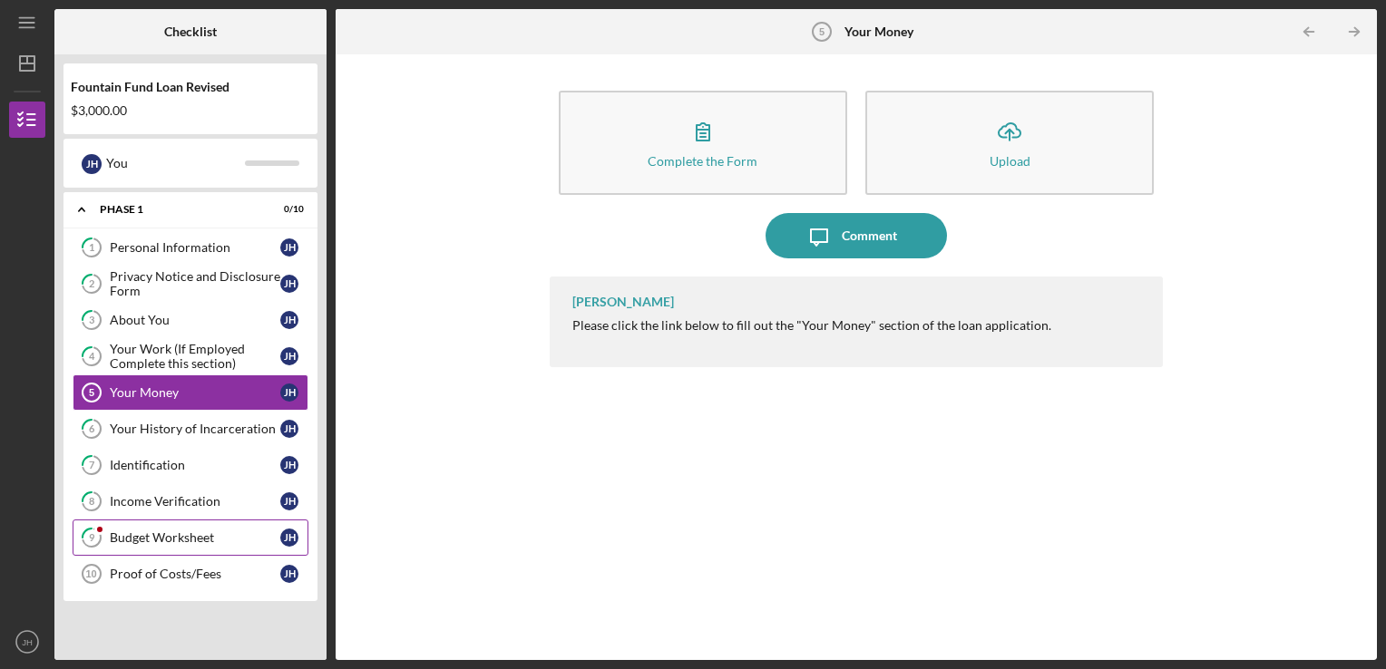
click at [174, 535] on div "Budget Worksheet" at bounding box center [195, 538] width 171 height 15
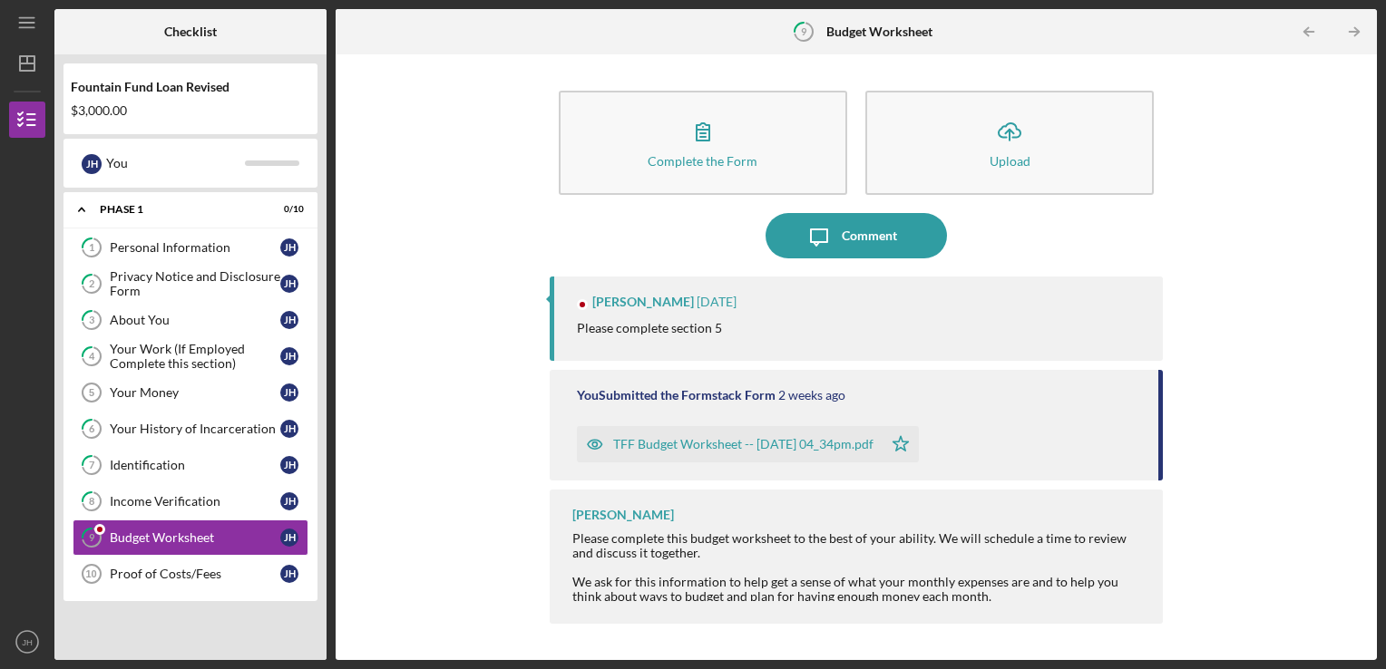
click at [664, 314] on div "Thomas Mundy 1 week ago Please complete section 5" at bounding box center [857, 319] width 614 height 84
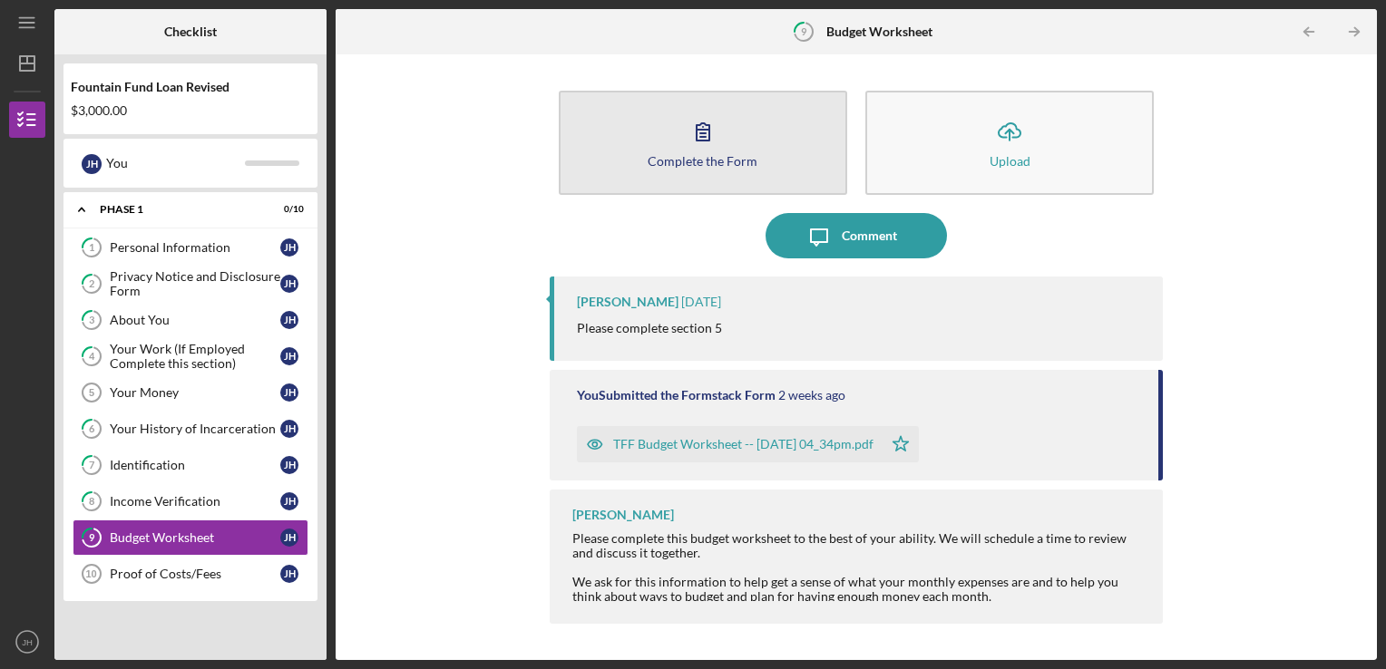
click at [711, 160] on div "Complete the Form" at bounding box center [703, 161] width 110 height 14
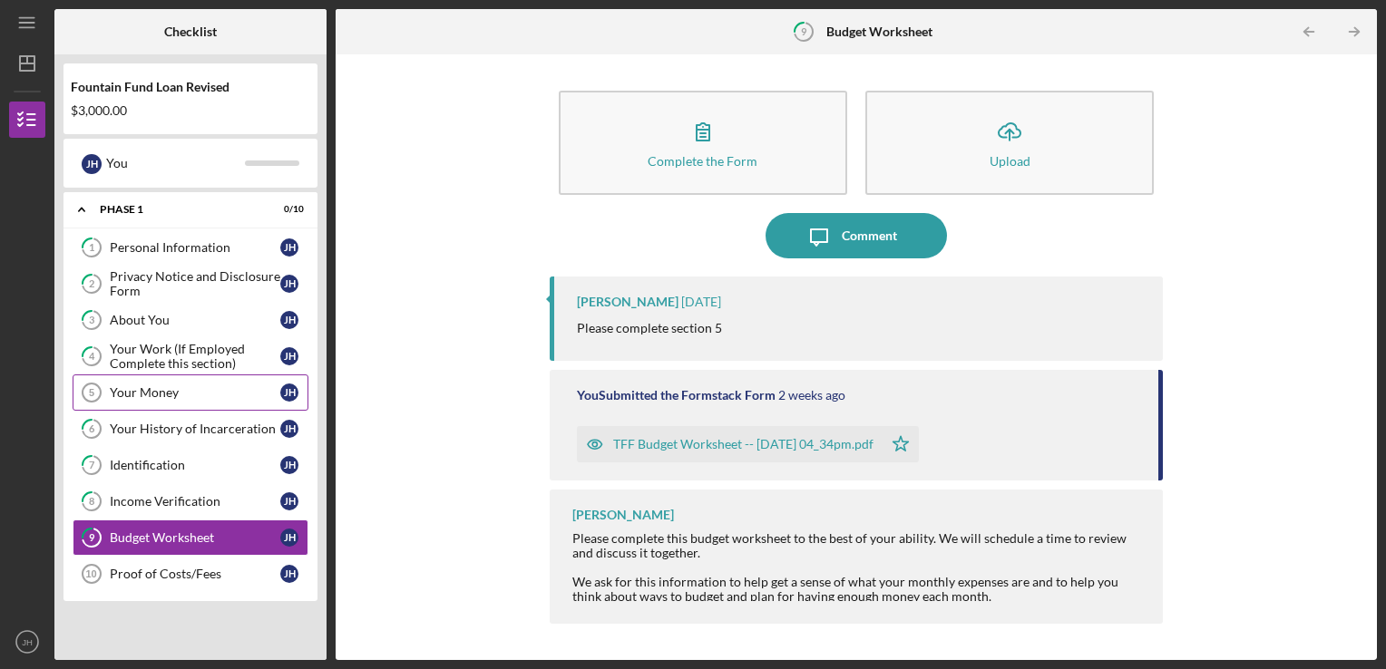
click at [188, 390] on div "Your Money" at bounding box center [195, 393] width 171 height 15
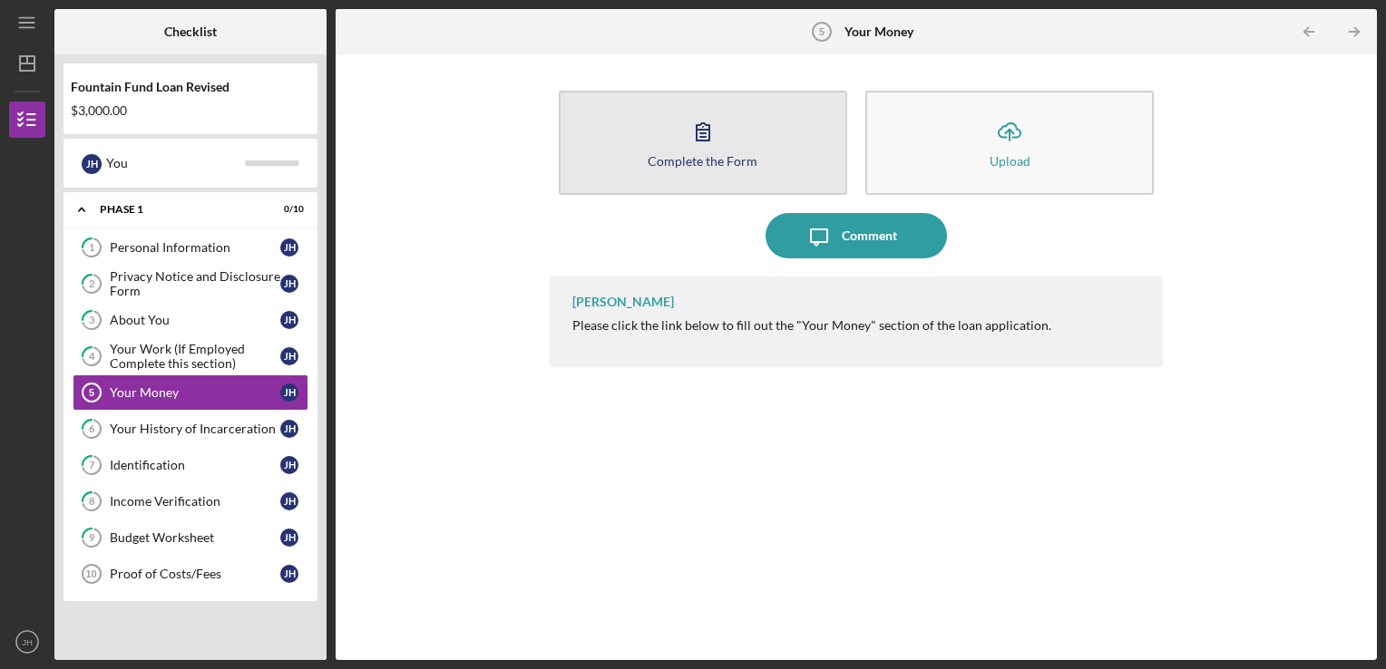
click at [709, 169] on button "Complete the Form Form" at bounding box center [703, 143] width 288 height 104
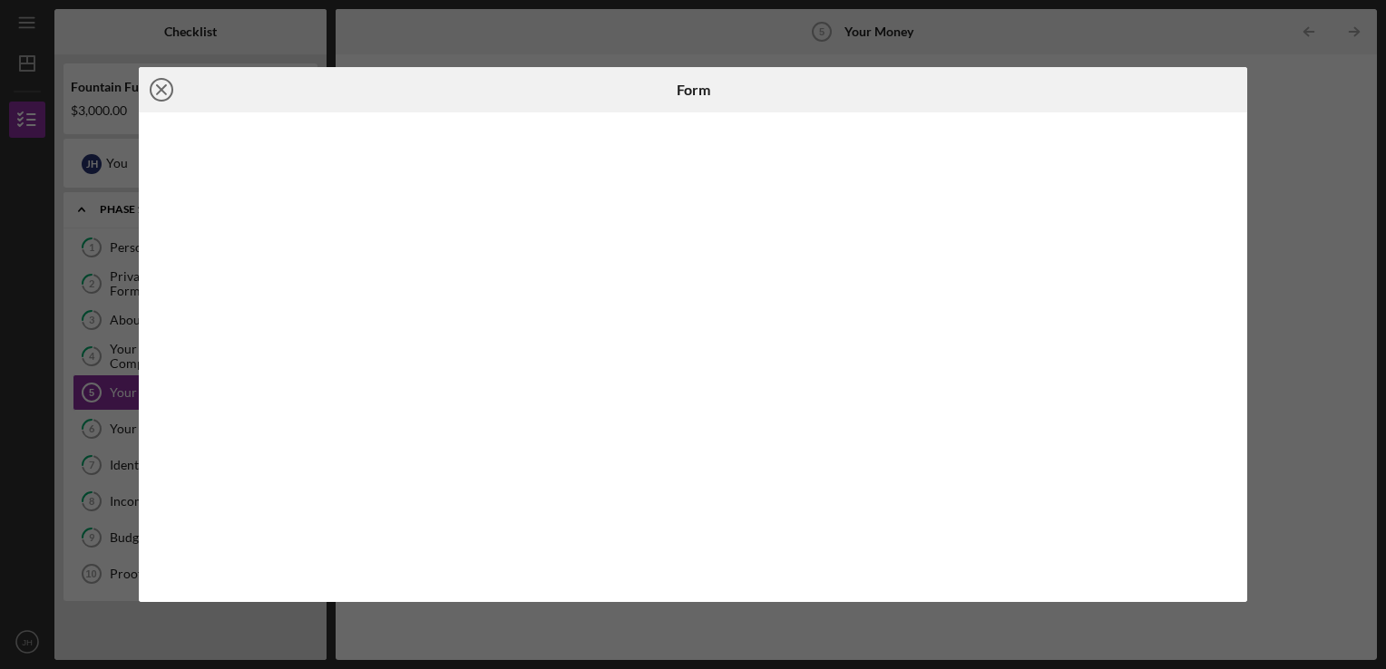
click at [159, 89] on icon "Icon/Close" at bounding box center [161, 89] width 45 height 45
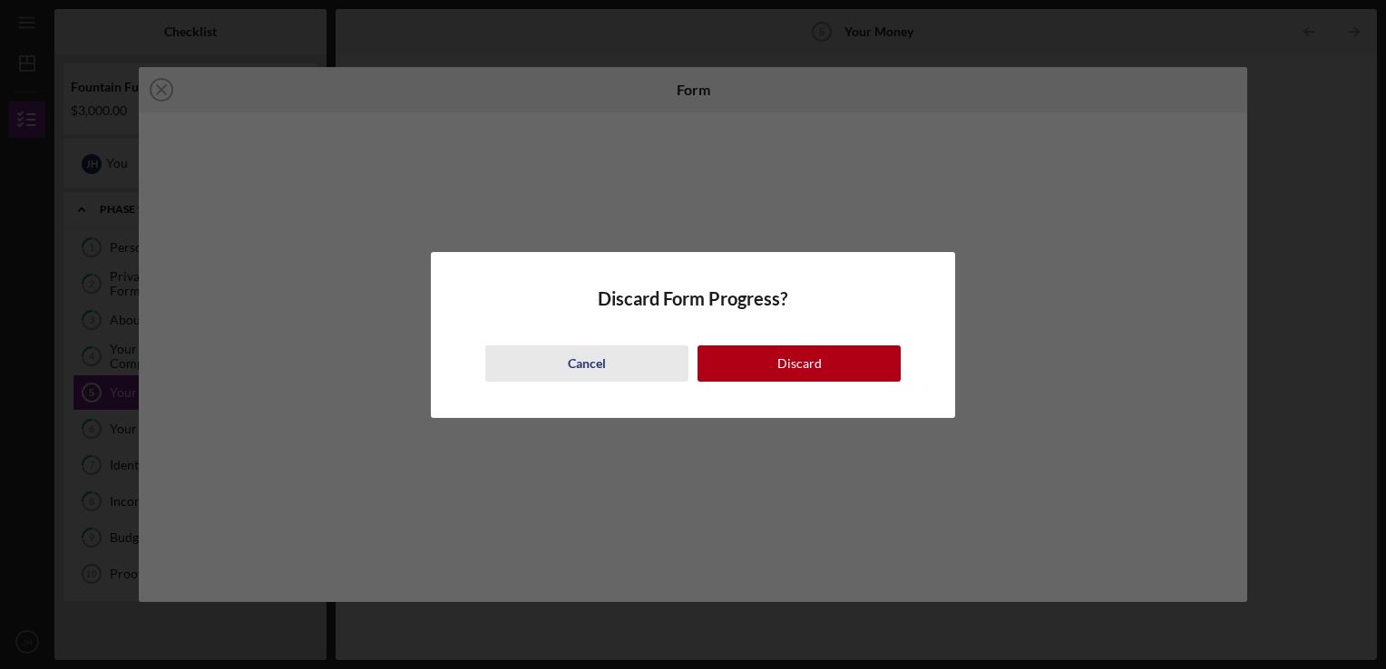
click at [542, 350] on button "Cancel" at bounding box center [586, 364] width 203 height 36
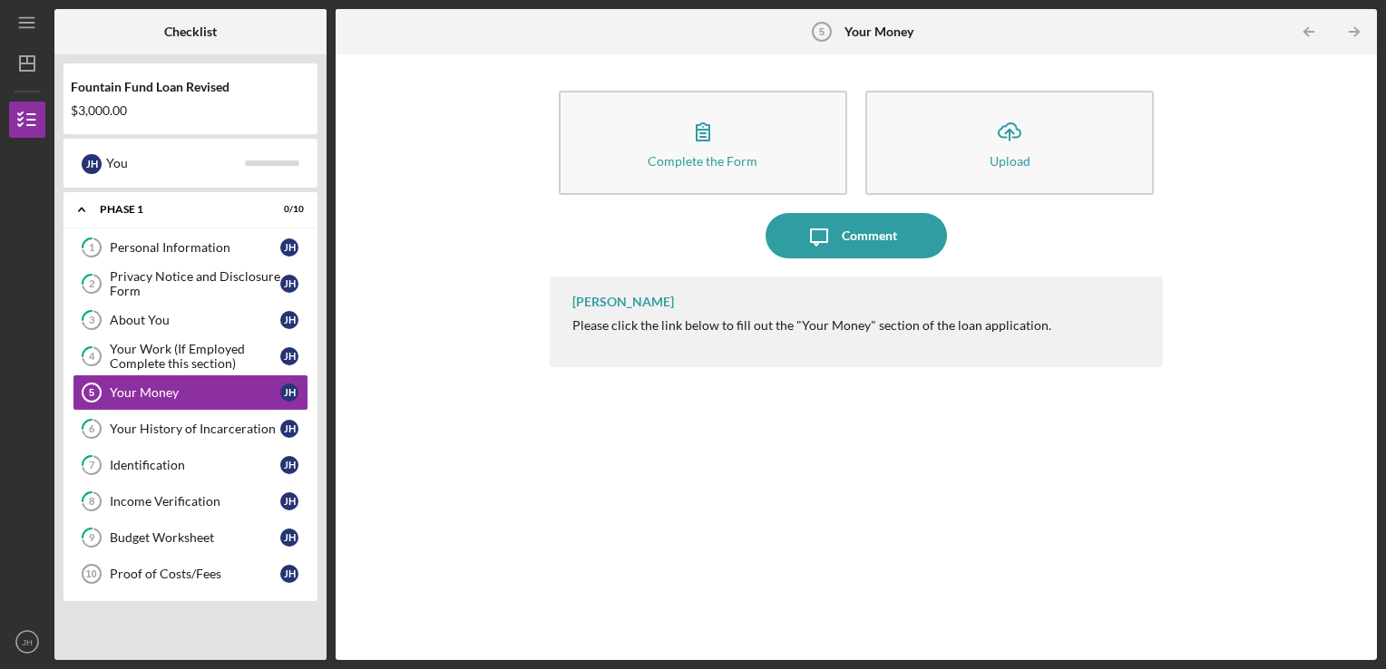
click at [400, 455] on div "Complete the Form Form Icon/Upload Upload Icon/Message Comment Thomas Mundy Ple…" at bounding box center [856, 357] width 1023 height 588
click at [156, 571] on div "Proof of Costs/Fees" at bounding box center [195, 574] width 171 height 15
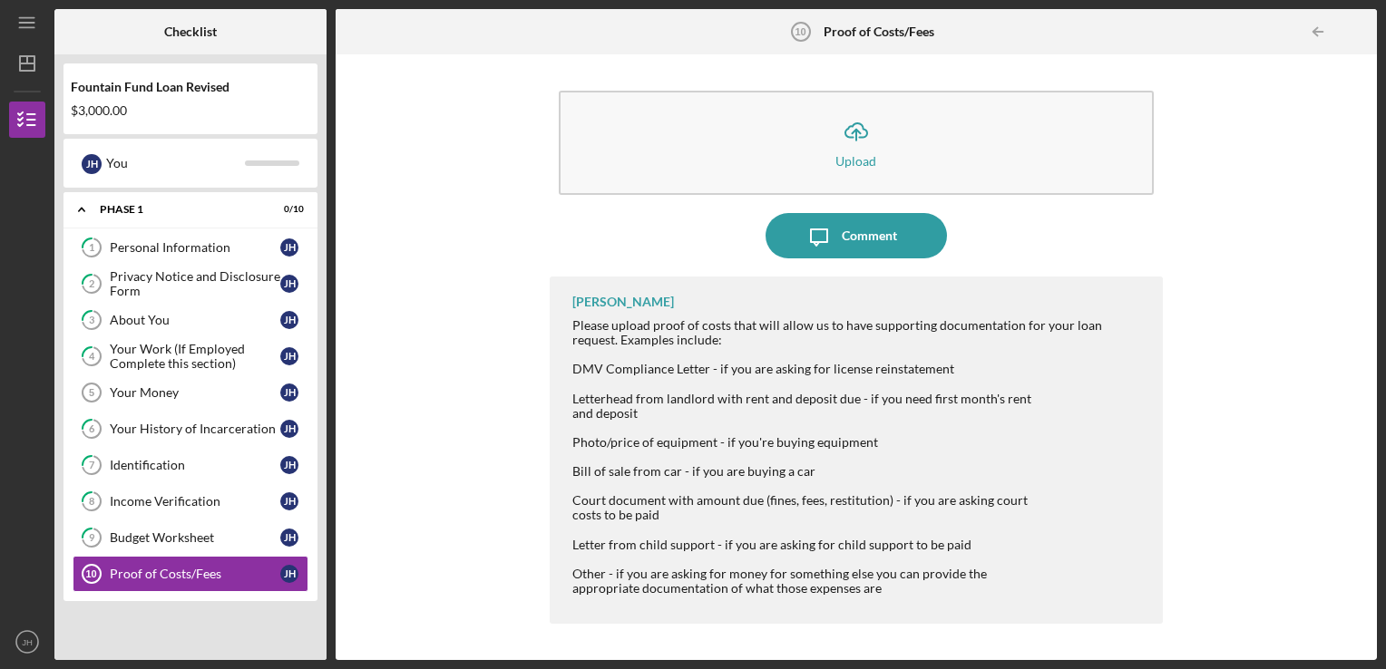
click at [113, 103] on div "$3,000.00" at bounding box center [190, 110] width 239 height 15
click at [128, 110] on div "$3,000.00" at bounding box center [190, 110] width 239 height 15
click at [75, 112] on div "$3,000.00" at bounding box center [190, 110] width 239 height 15
drag, startPoint x: 75, startPoint y: 112, endPoint x: 283, endPoint y: 74, distance: 211.2
click at [283, 74] on div "Fountain Fund Loan Revised $3,000.00" at bounding box center [190, 98] width 254 height 71
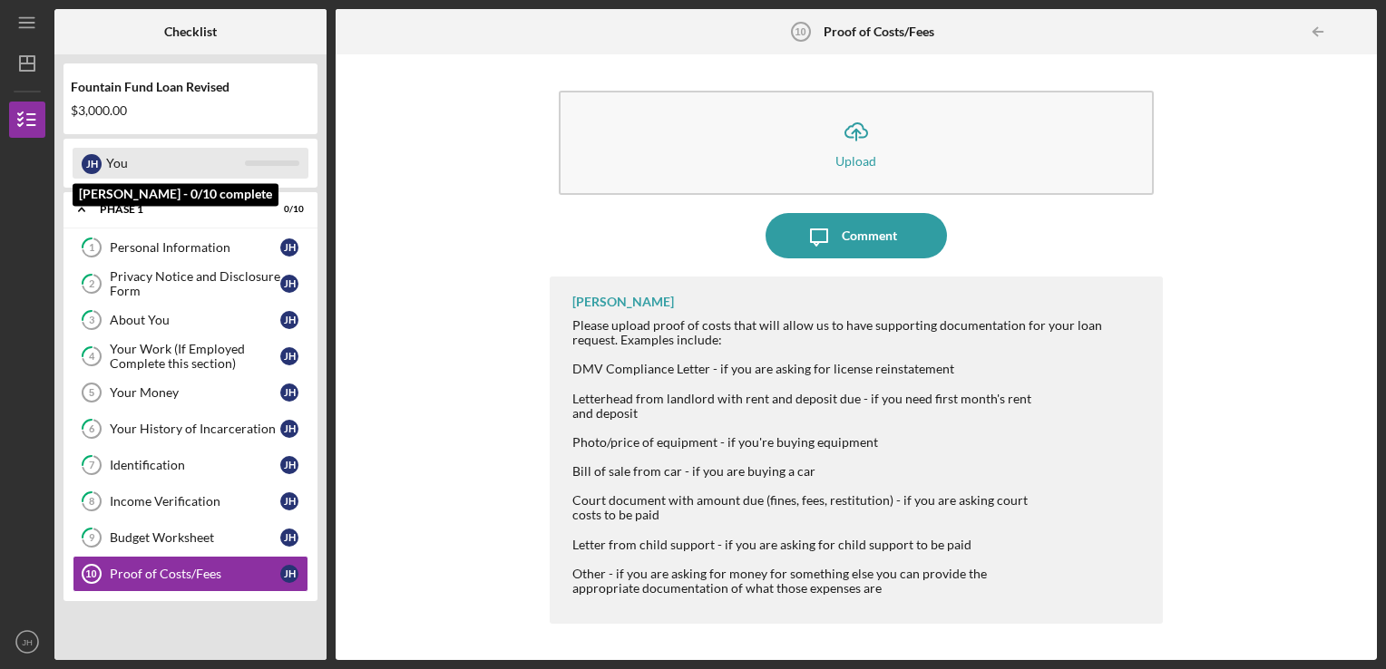
click at [92, 161] on div "J H" at bounding box center [92, 164] width 20 height 20
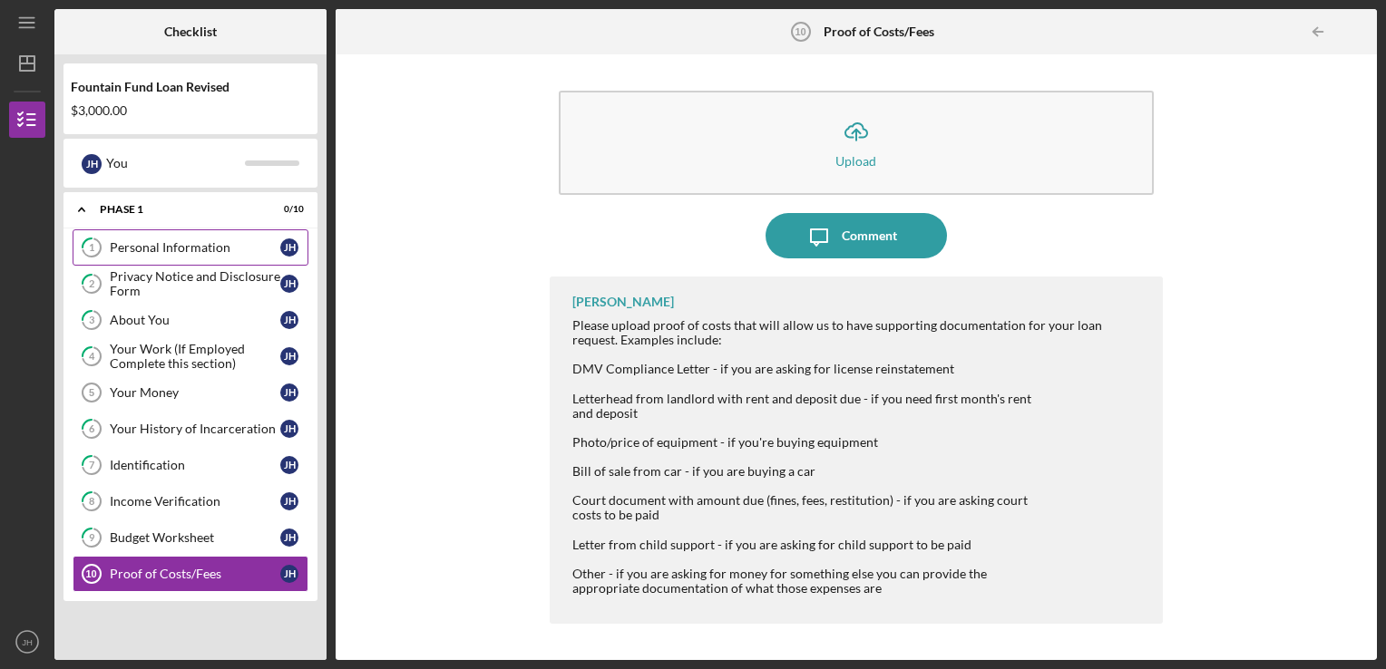
click at [116, 234] on link "1 Personal Information J H" at bounding box center [191, 247] width 236 height 36
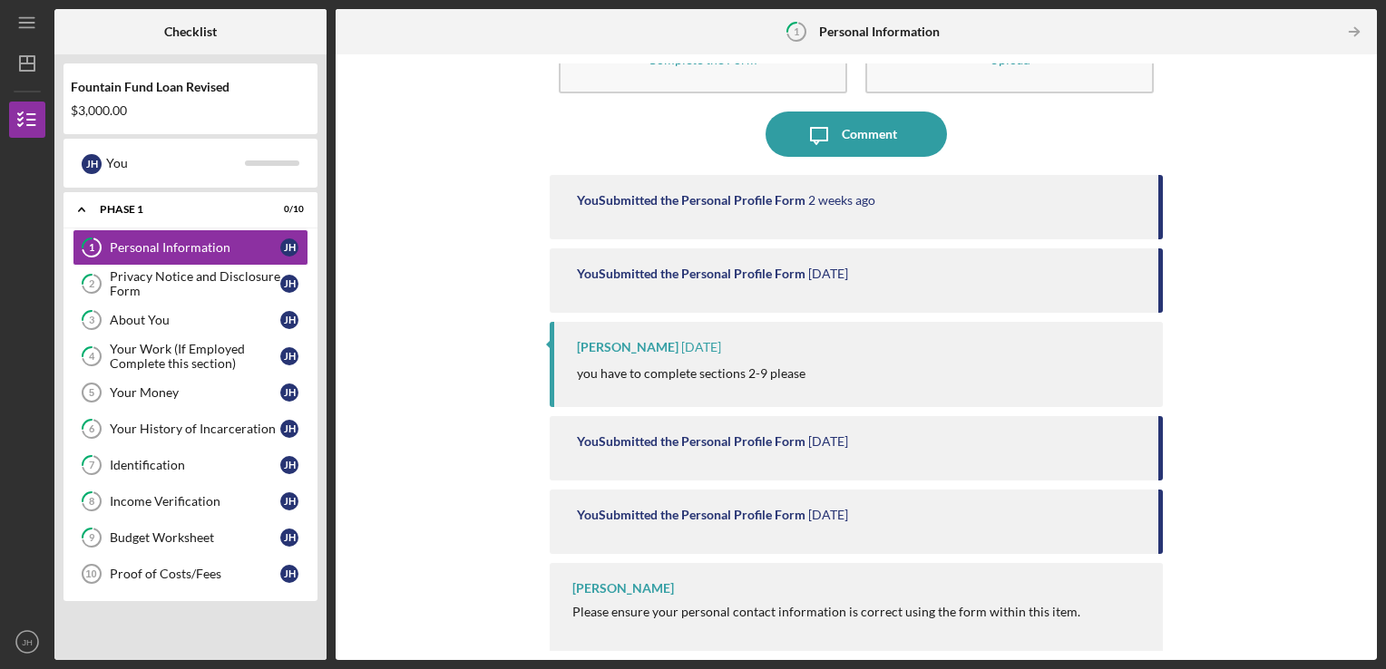
scroll to position [103, 0]
